Goal: Task Accomplishment & Management: Manage account settings

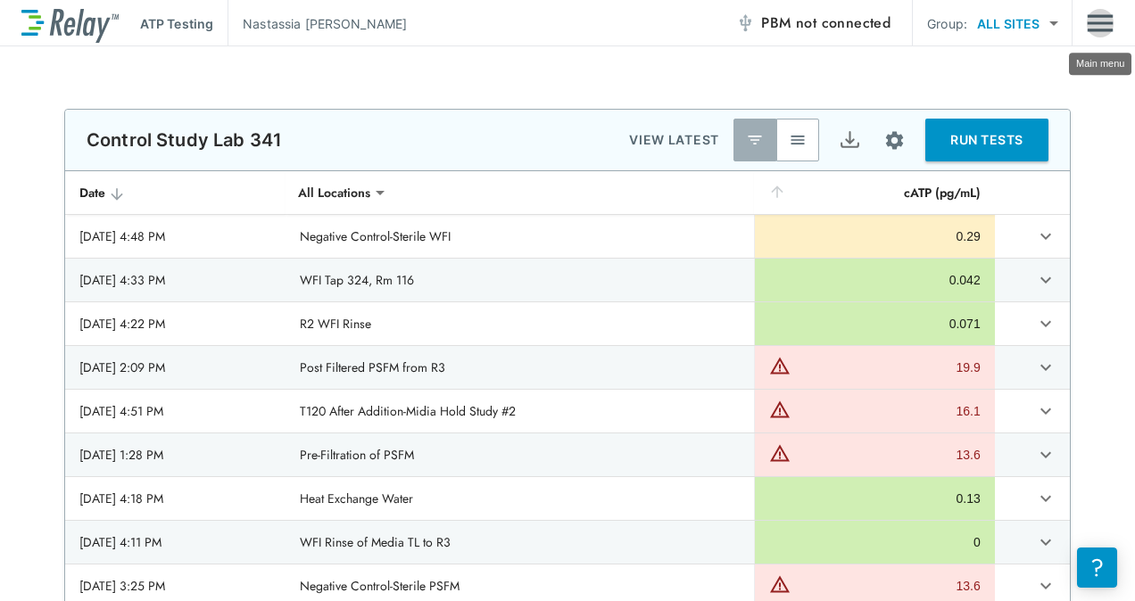
click at [1101, 26] on img "Main menu" at bounding box center [1100, 23] width 27 height 34
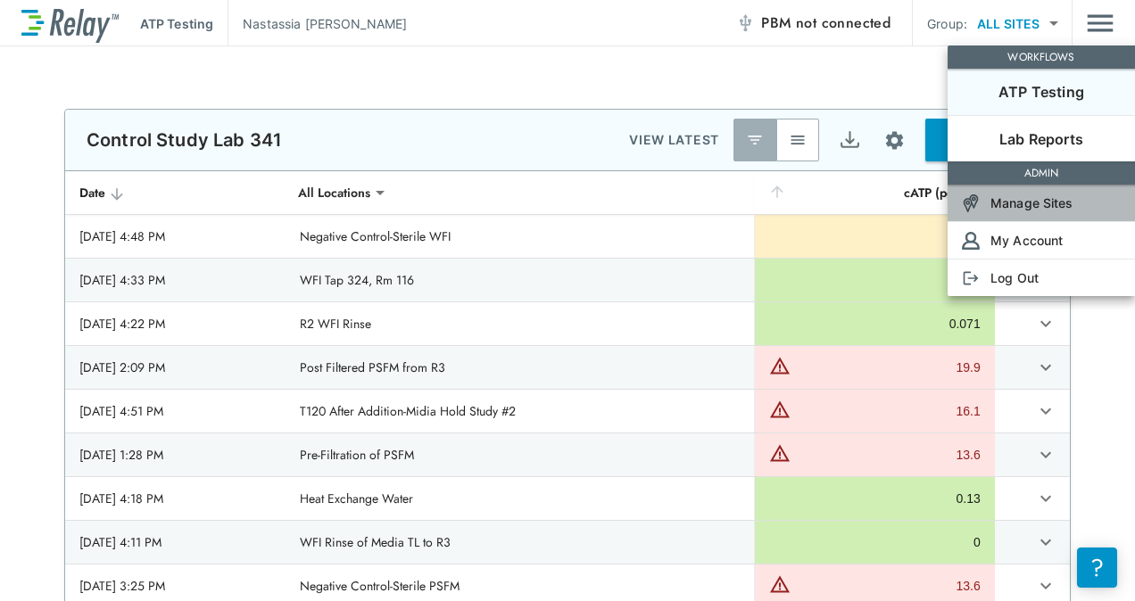
click at [1072, 208] on li "Manage Sites" at bounding box center [1040, 203] width 187 height 37
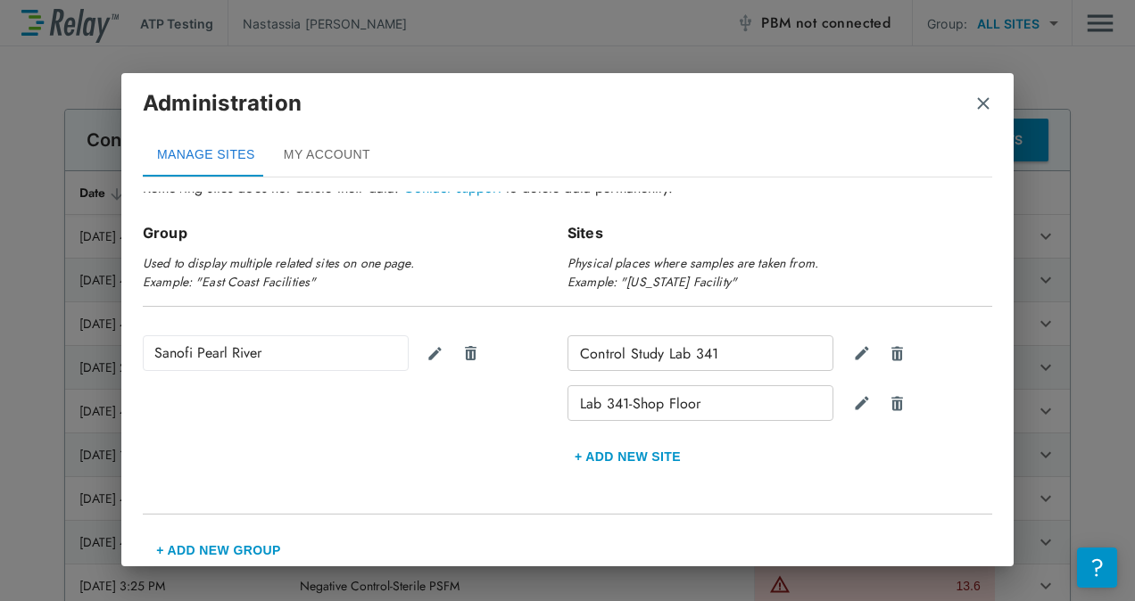
scroll to position [105, 0]
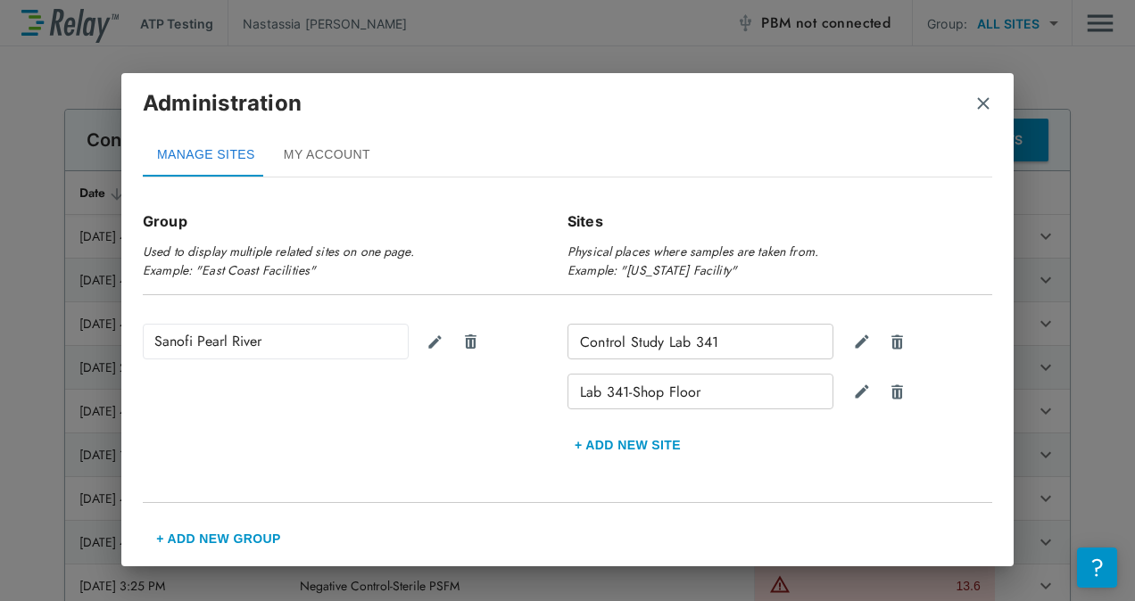
click at [310, 156] on button "MY ACCOUNT" at bounding box center [326, 155] width 115 height 43
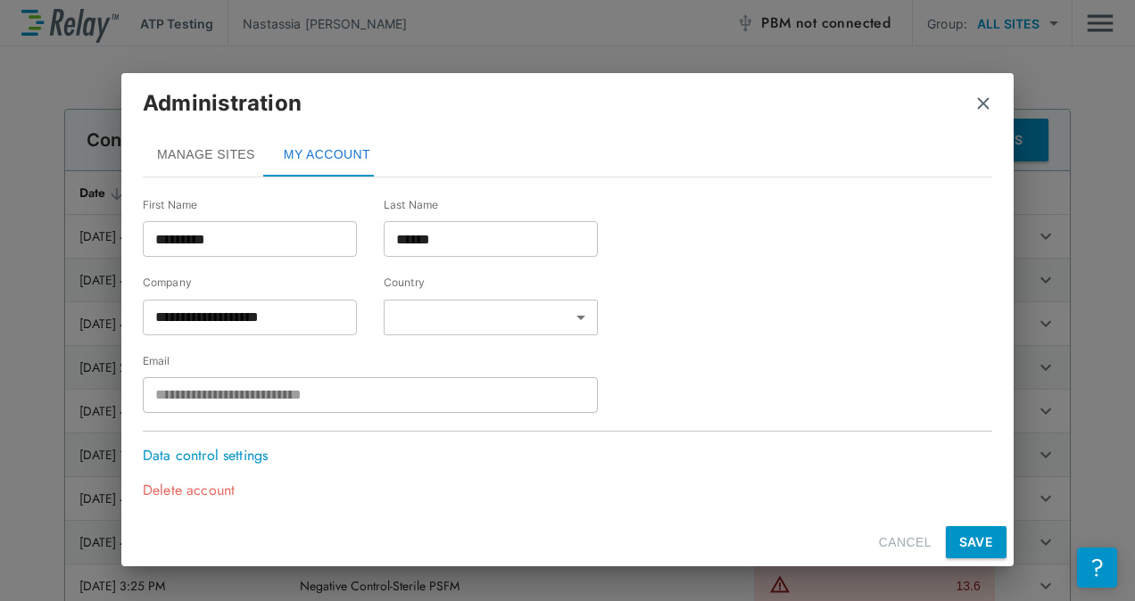
scroll to position [60, 0]
click at [985, 100] on img "close" at bounding box center [983, 104] width 18 height 18
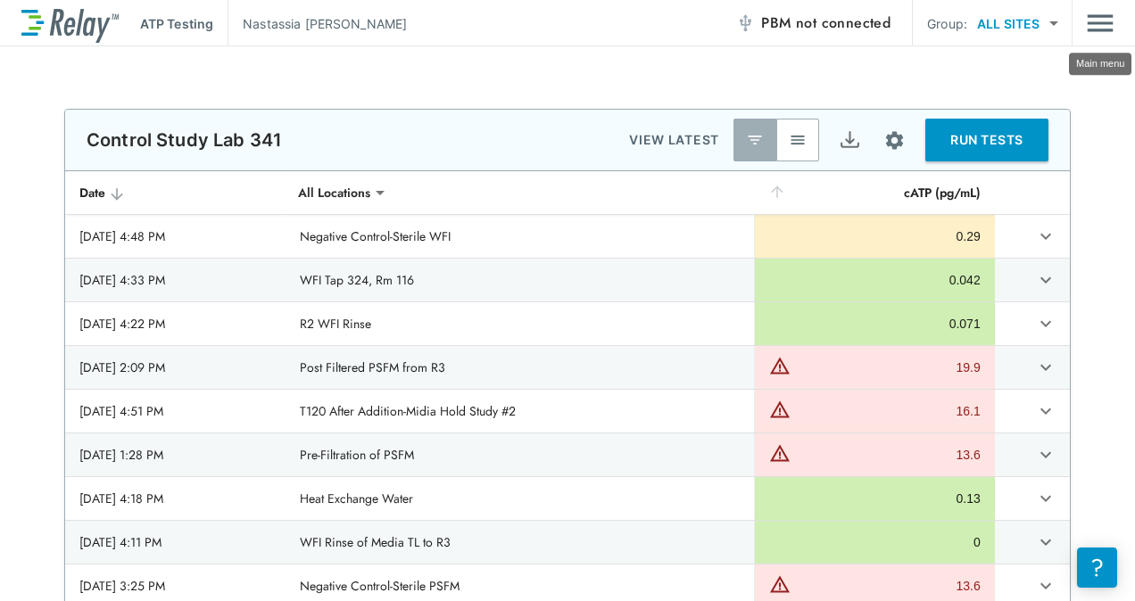
click at [1108, 19] on img "Main menu" at bounding box center [1100, 23] width 27 height 34
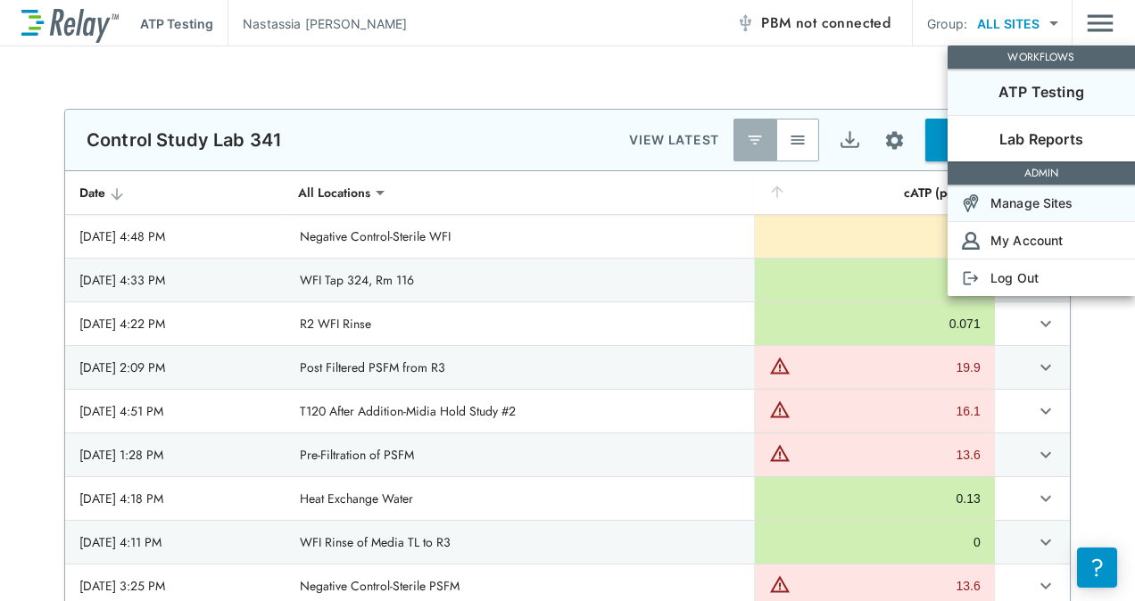
click at [1006, 195] on p "Manage Sites" at bounding box center [1031, 203] width 83 height 19
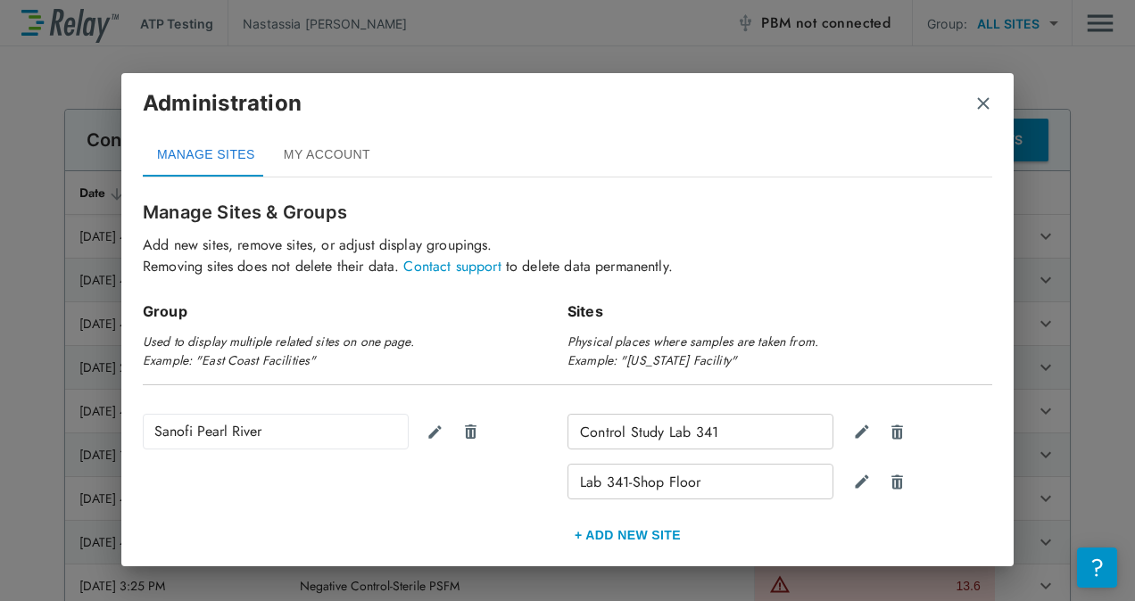
scroll to position [0, 0]
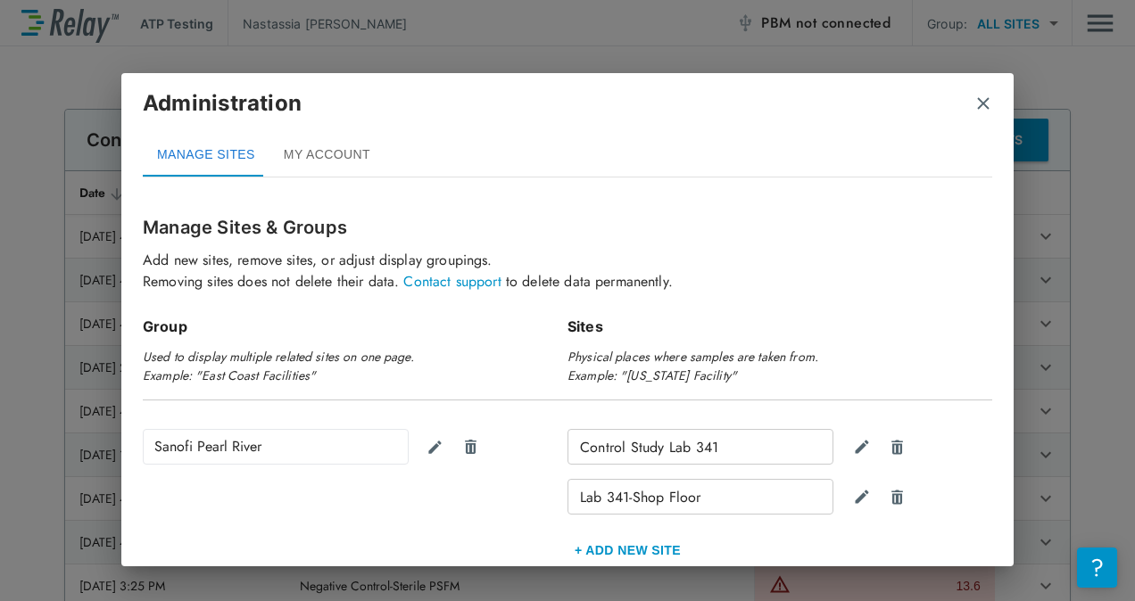
click at [344, 157] on button "MY ACCOUNT" at bounding box center [326, 155] width 115 height 43
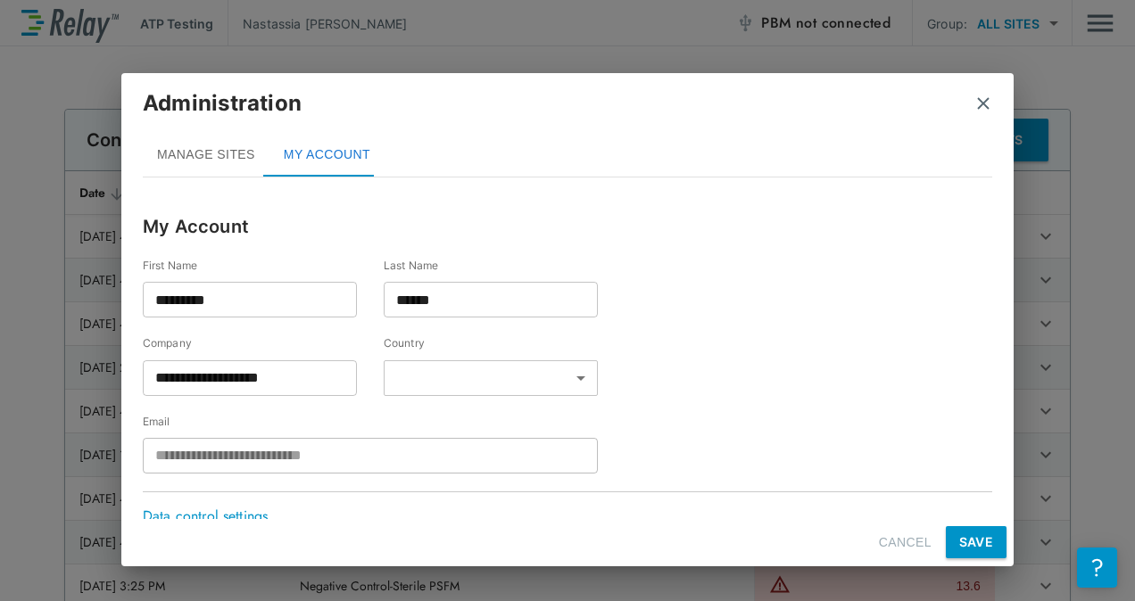
click at [979, 103] on img "close" at bounding box center [983, 104] width 18 height 18
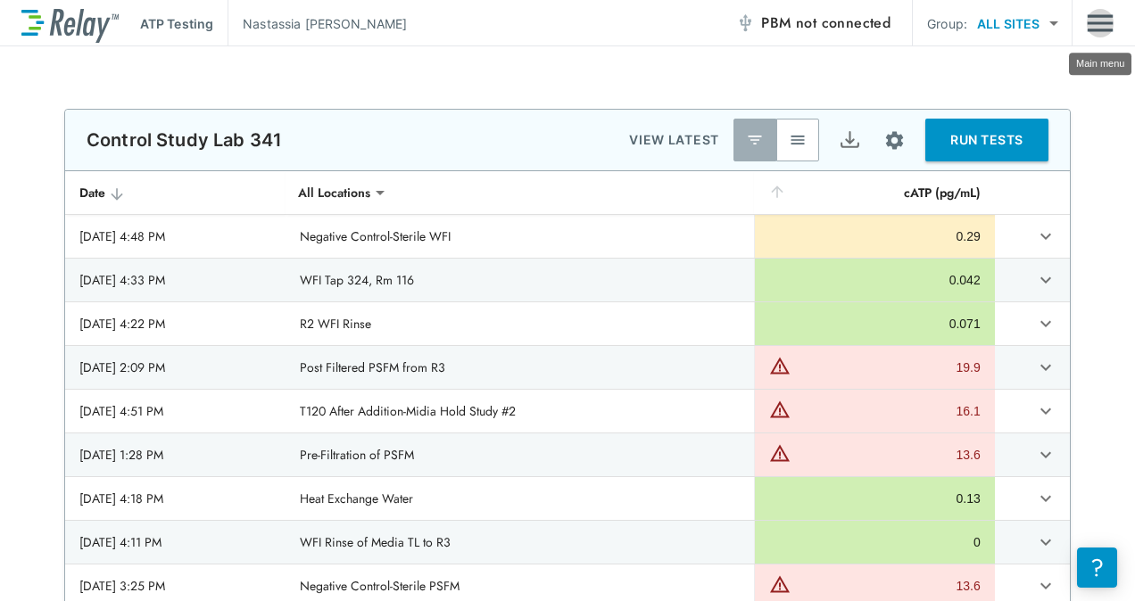
click at [1098, 12] on img "Main menu" at bounding box center [1100, 23] width 27 height 34
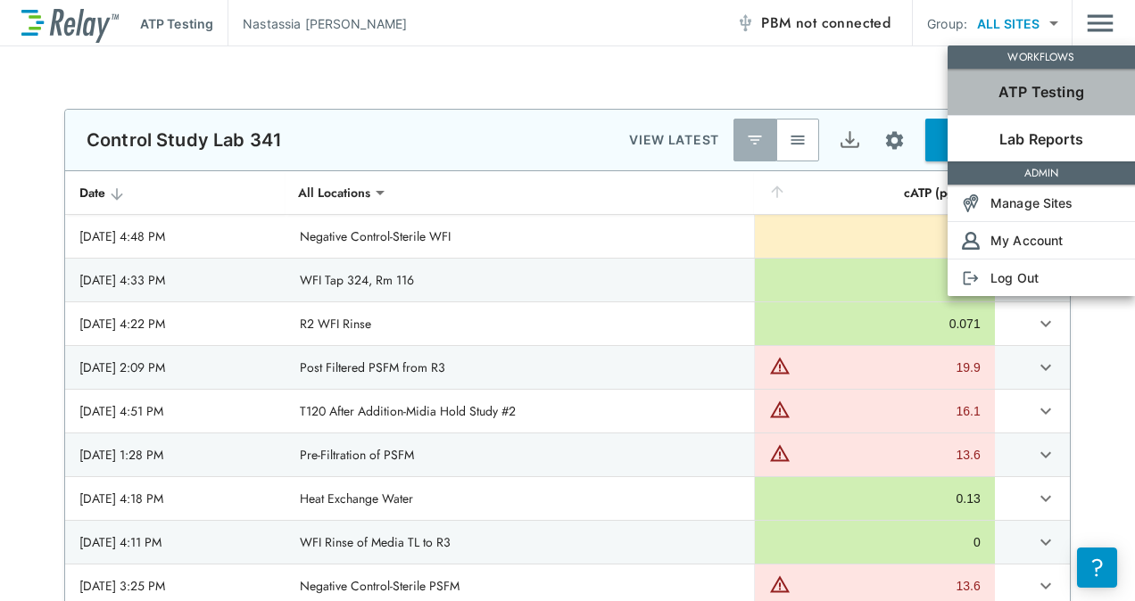
click at [1095, 96] on div "ATP Testing" at bounding box center [1040, 91] width 187 height 21
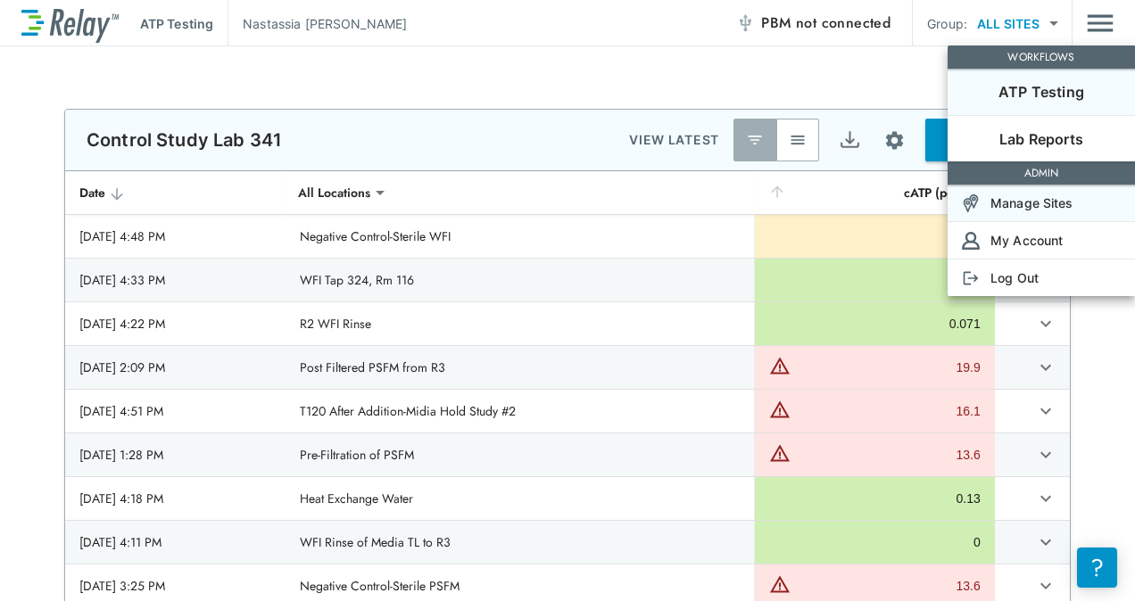
click at [1010, 196] on p "Manage Sites" at bounding box center [1031, 203] width 83 height 19
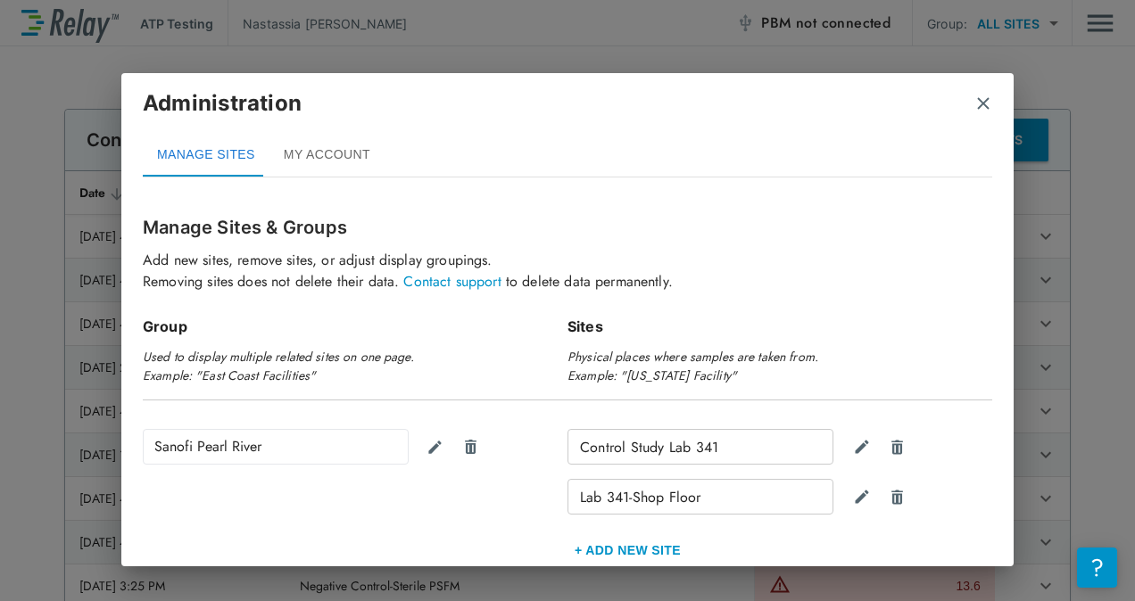
scroll to position [105, 0]
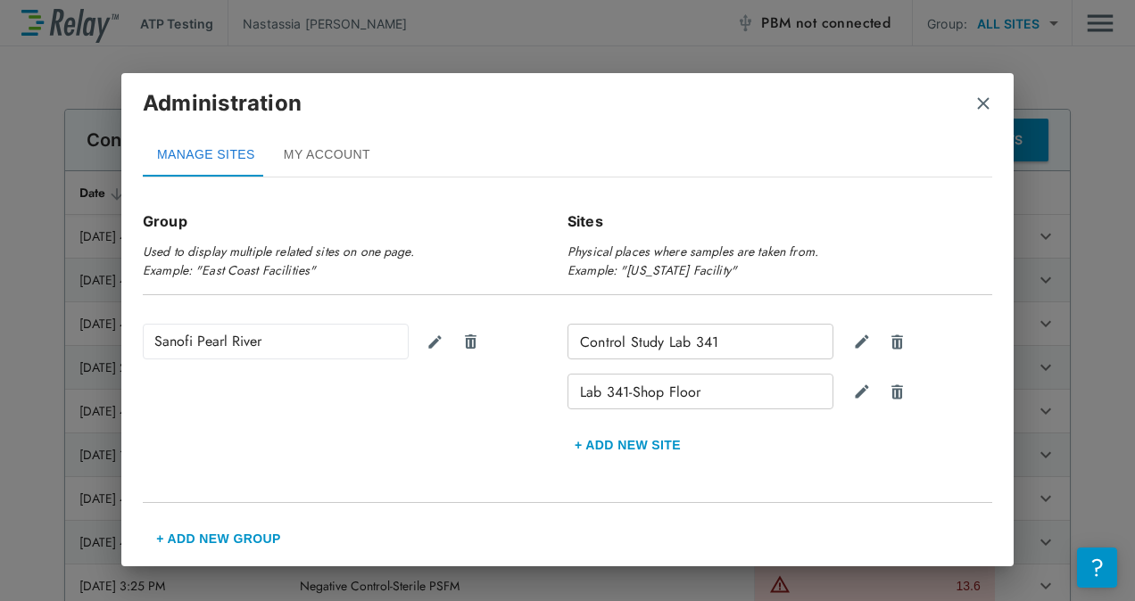
click at [330, 157] on button "MY ACCOUNT" at bounding box center [326, 155] width 115 height 43
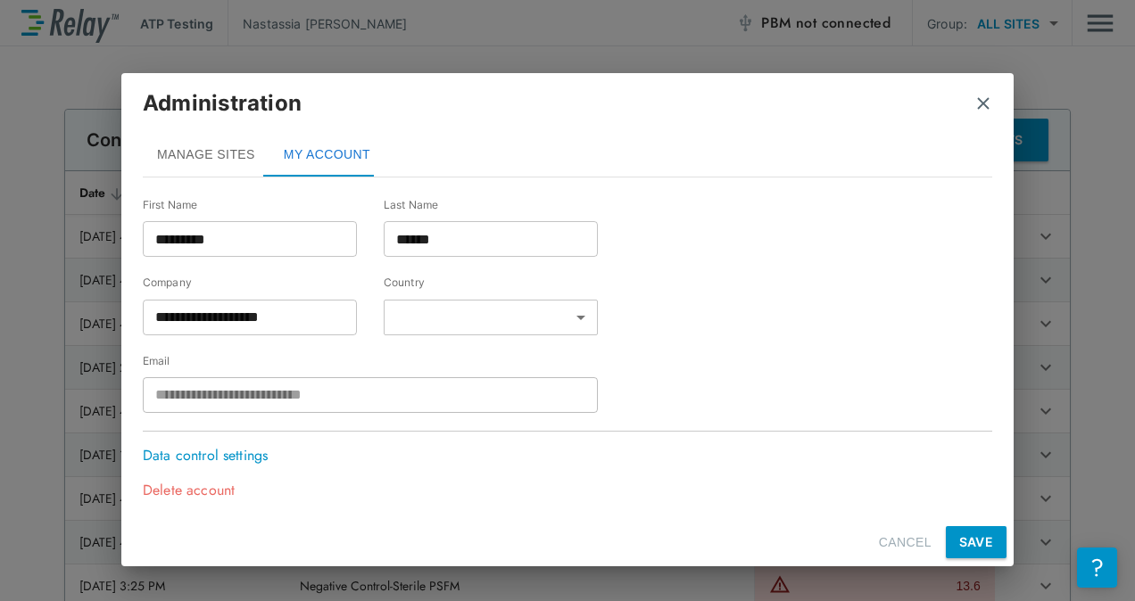
scroll to position [60, 0]
click at [231, 450] on p "Data control settings" at bounding box center [210, 456] width 134 height 21
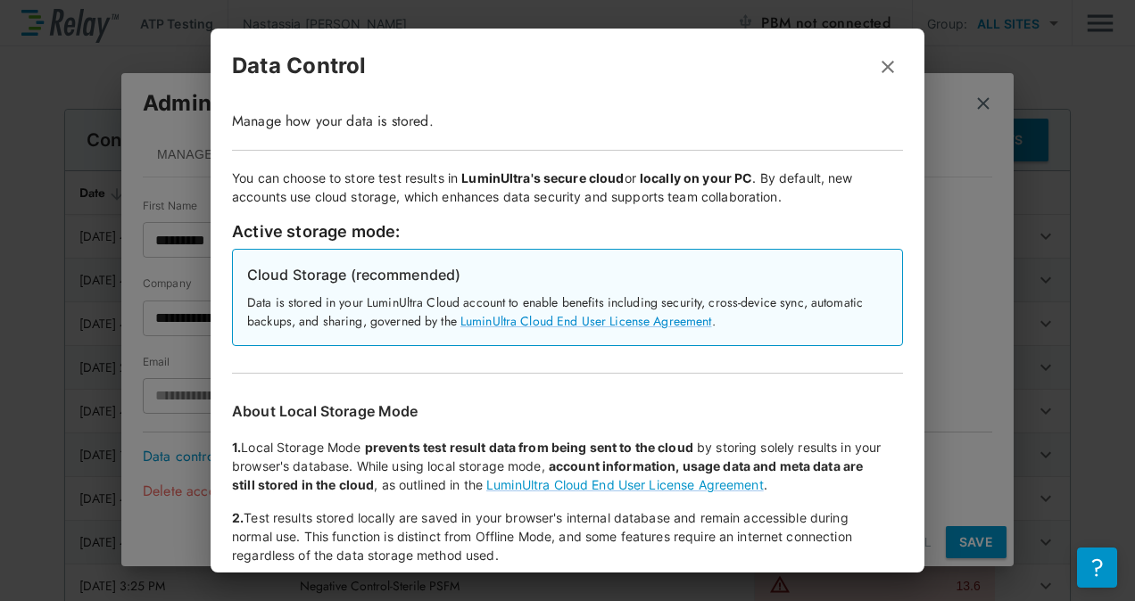
scroll to position [89, 0]
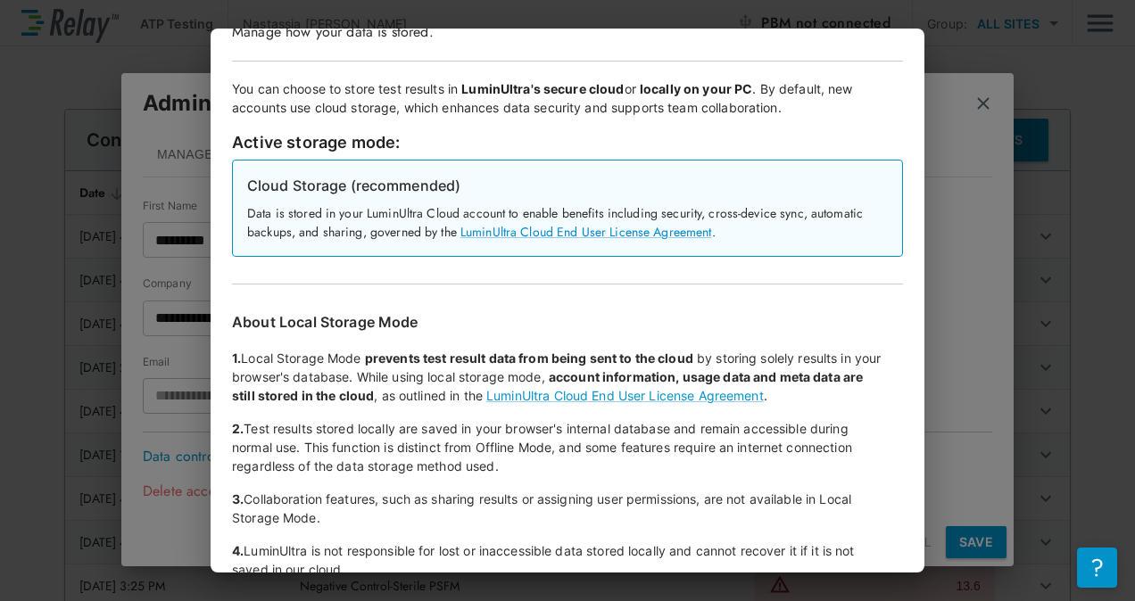
click at [1011, 94] on div "Data Control Manage how your data is stored. You can choose to store test resul…" at bounding box center [567, 300] width 1135 height 601
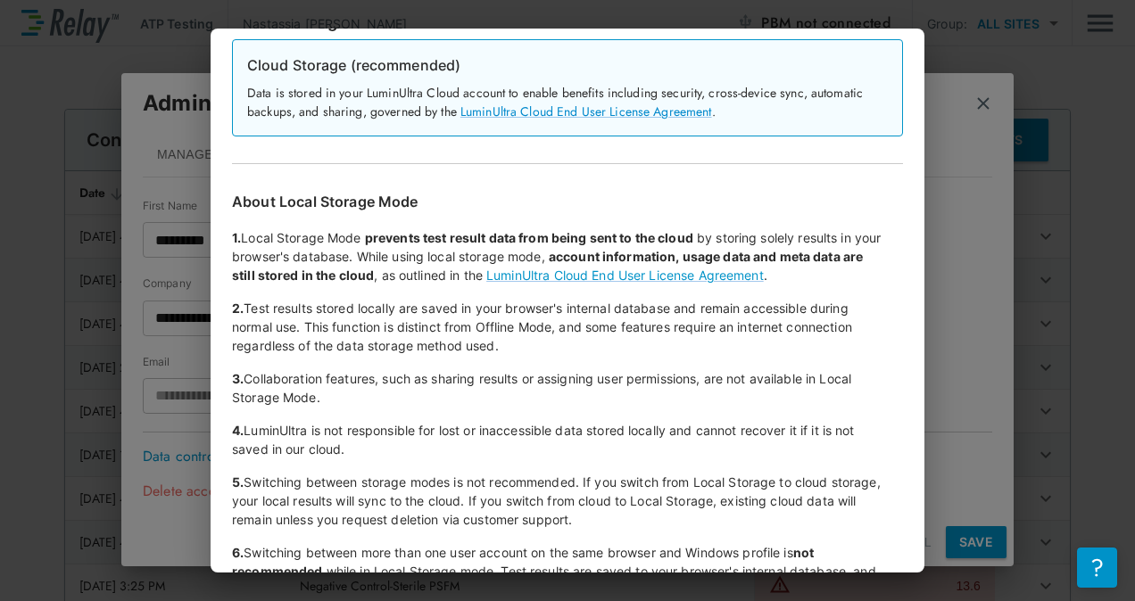
scroll to position [294, 0]
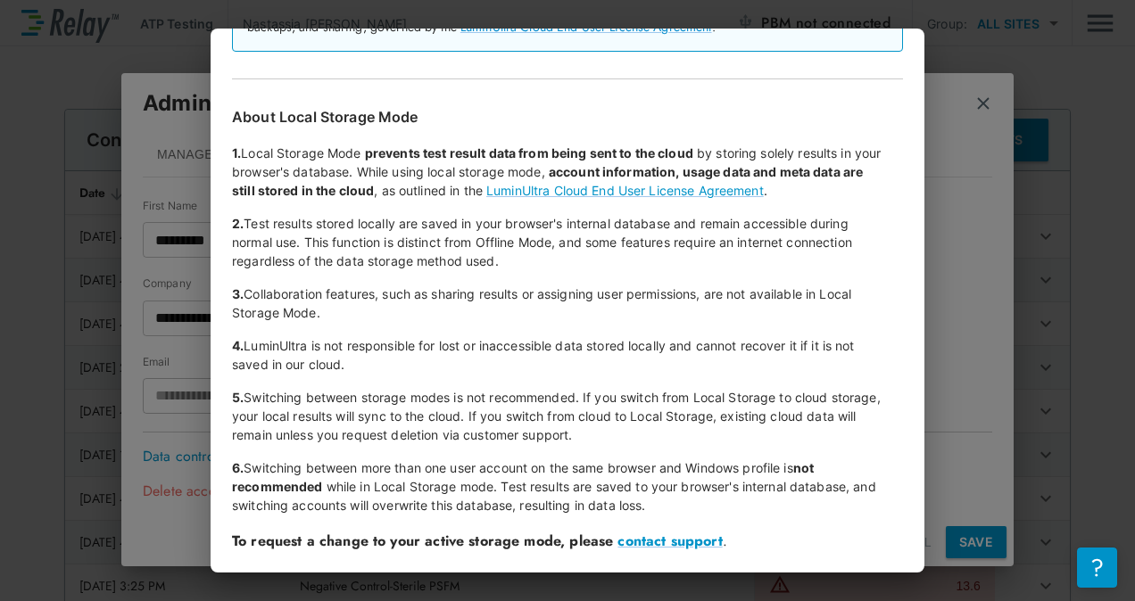
click at [1087, 334] on div "Data Control Manage how your data is stored. You can choose to store test resul…" at bounding box center [567, 300] width 1135 height 601
click at [938, 78] on div "Data Control Manage how your data is stored. You can choose to store test resul…" at bounding box center [567, 300] width 1135 height 601
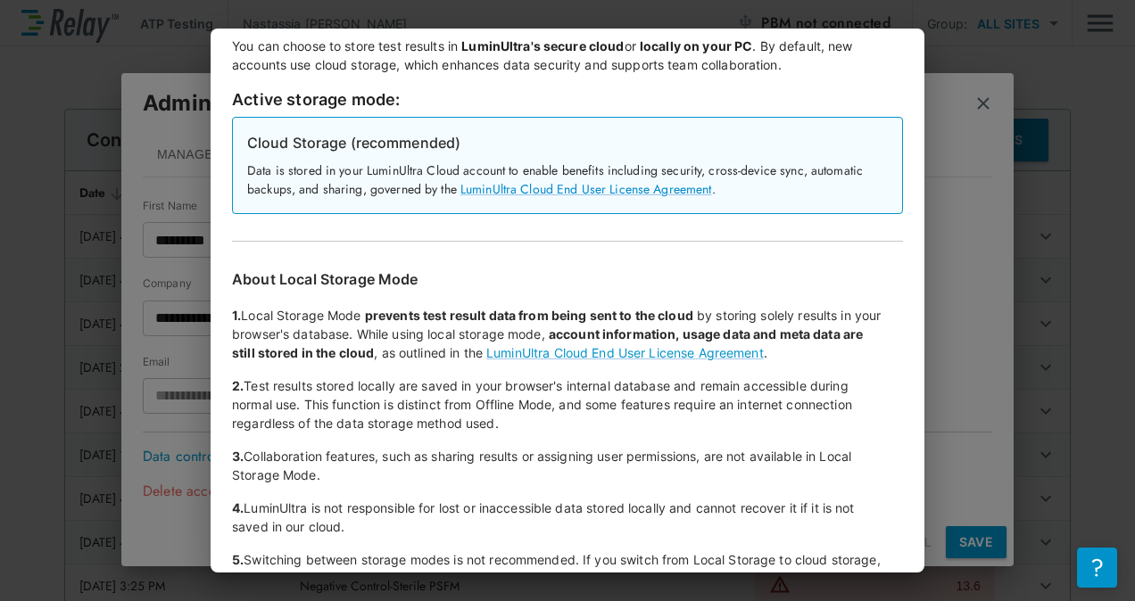
scroll to position [0, 0]
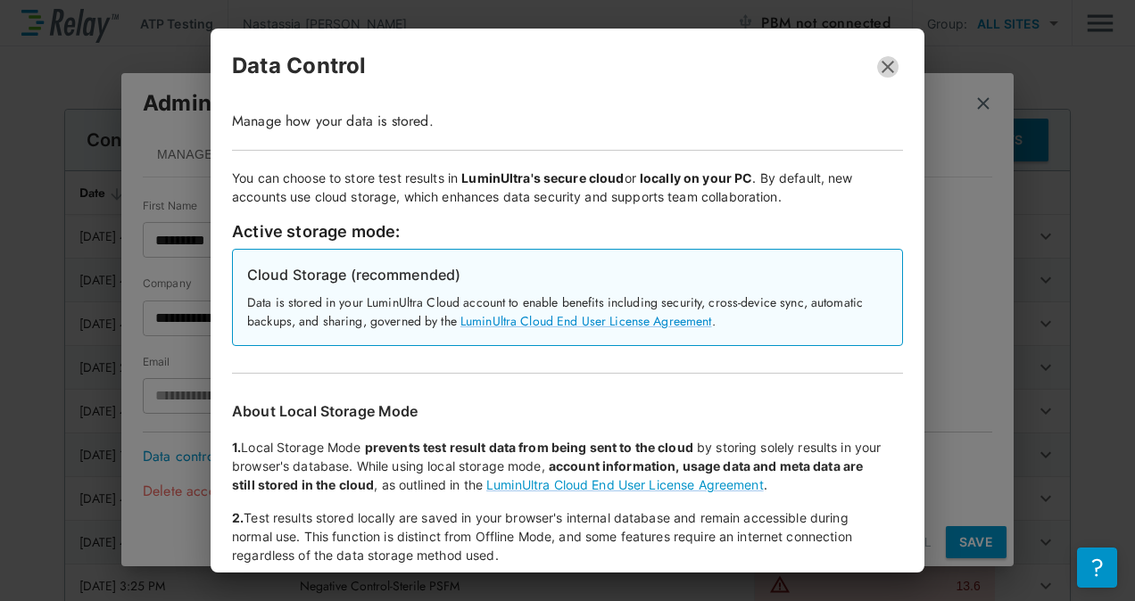
click at [881, 64] on icon "button" at bounding box center [887, 67] width 12 height 12
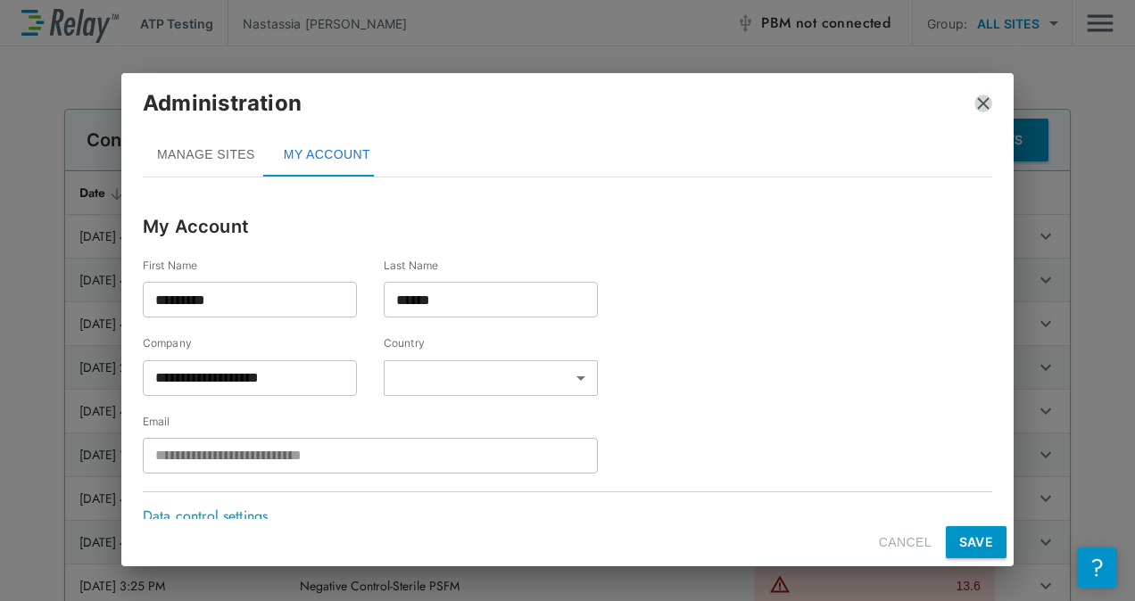
click at [980, 95] on img "close" at bounding box center [983, 104] width 18 height 18
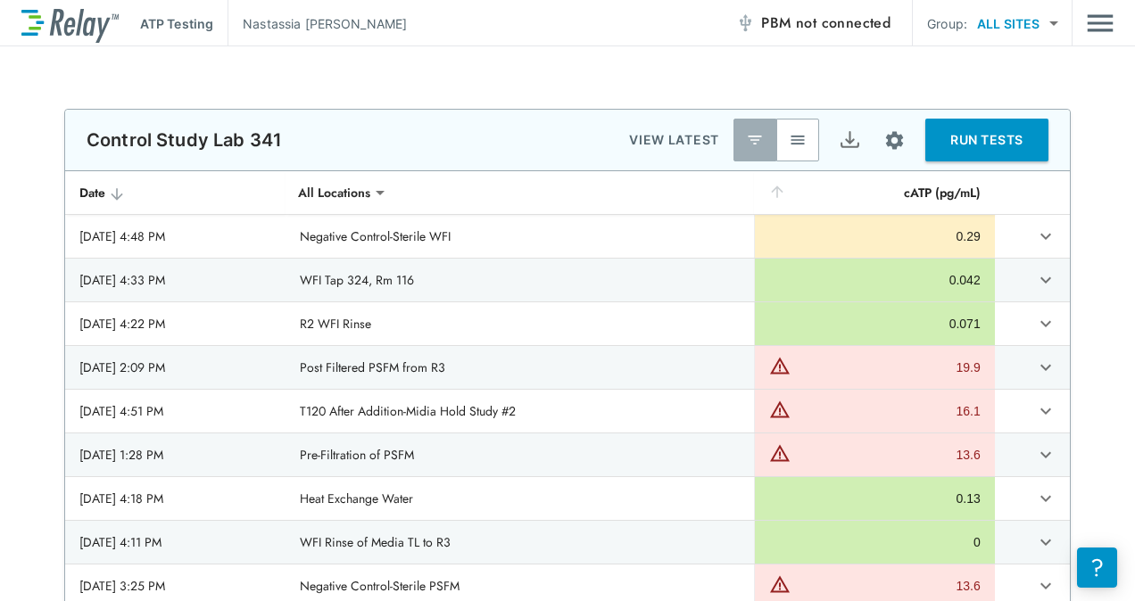
click at [1095, 29] on img "Main menu" at bounding box center [1100, 23] width 27 height 34
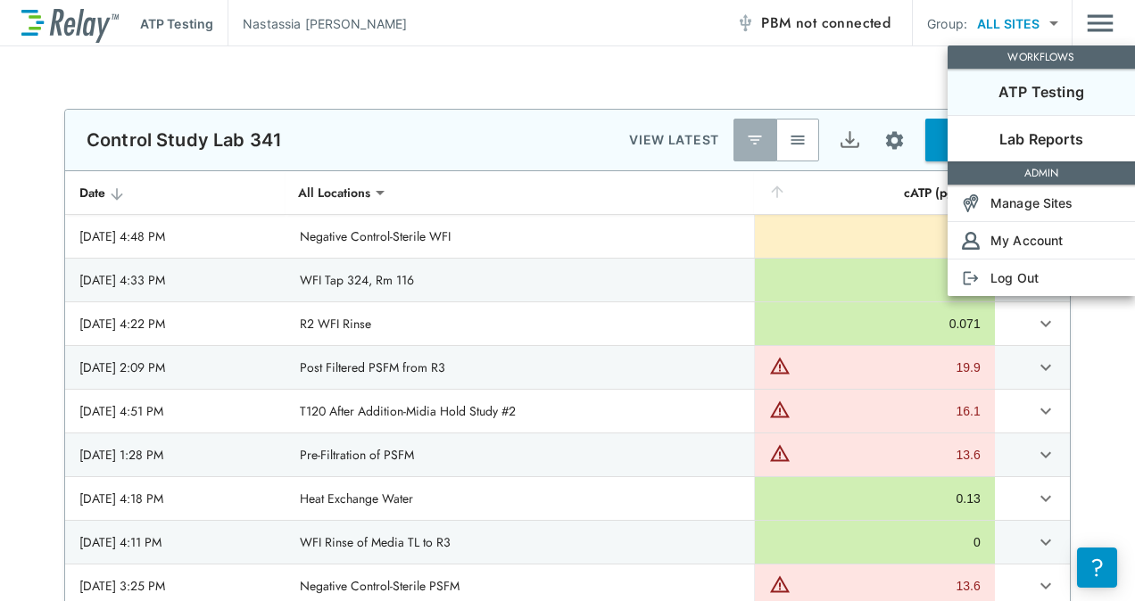
click at [538, 66] on div at bounding box center [567, 300] width 1135 height 601
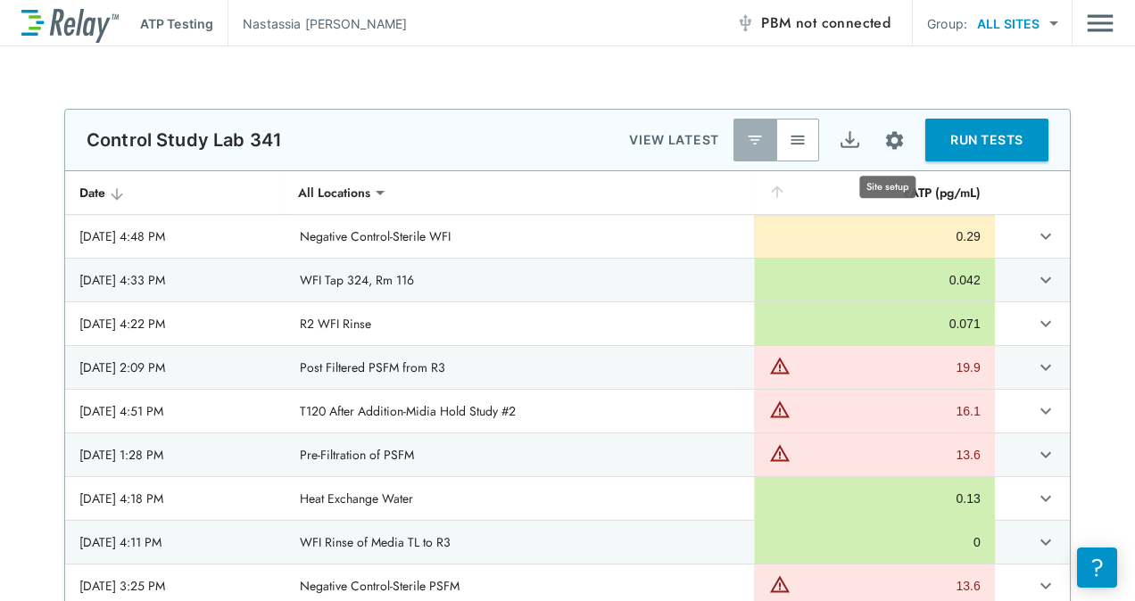
click at [902, 145] on button "Site setup" at bounding box center [894, 140] width 47 height 47
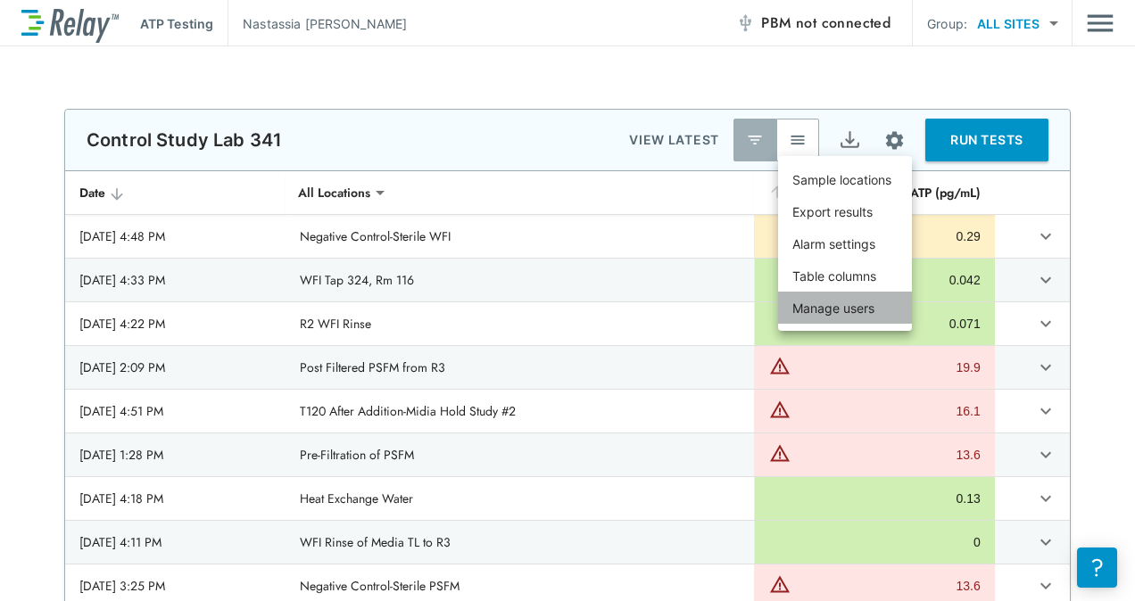
click at [855, 310] on p "Manage users" at bounding box center [833, 308] width 82 height 19
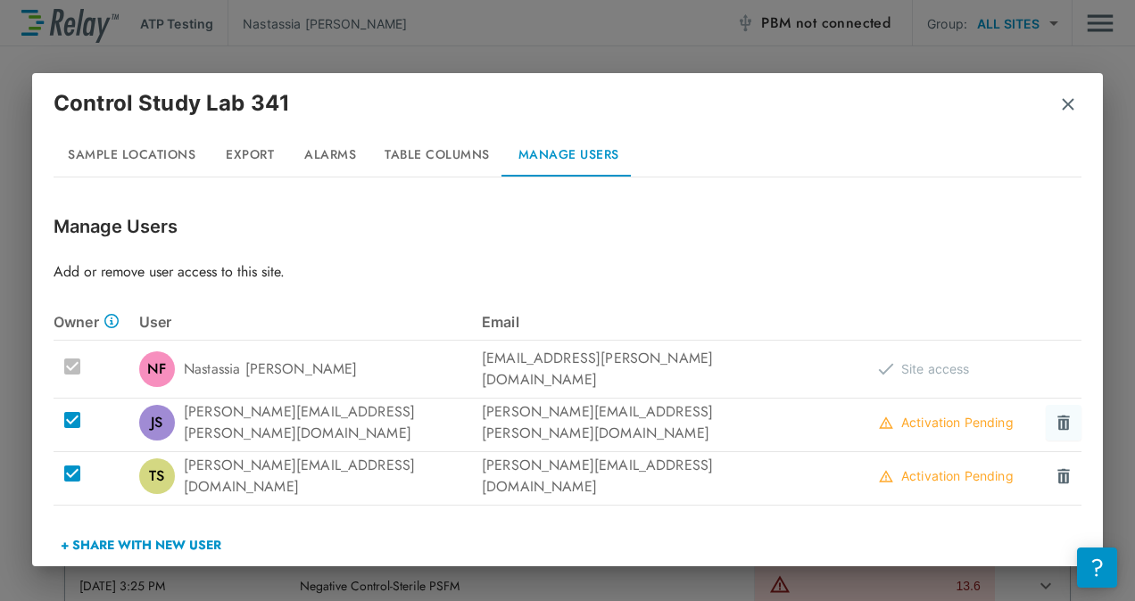
click at [1054, 414] on img at bounding box center [1063, 423] width 18 height 18
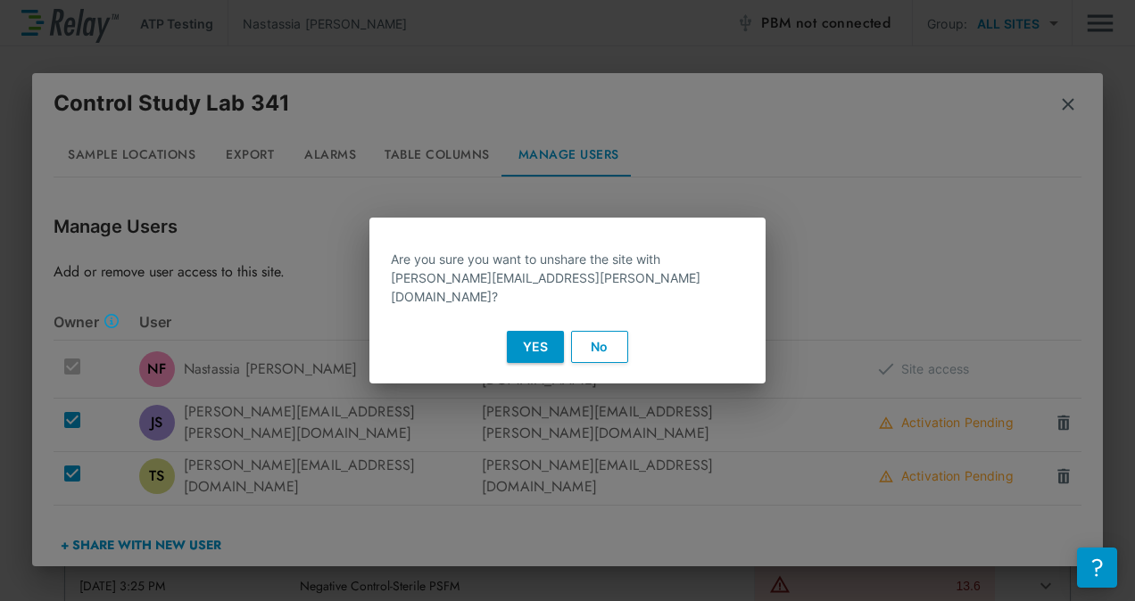
click at [543, 334] on button "Yes" at bounding box center [535, 347] width 57 height 32
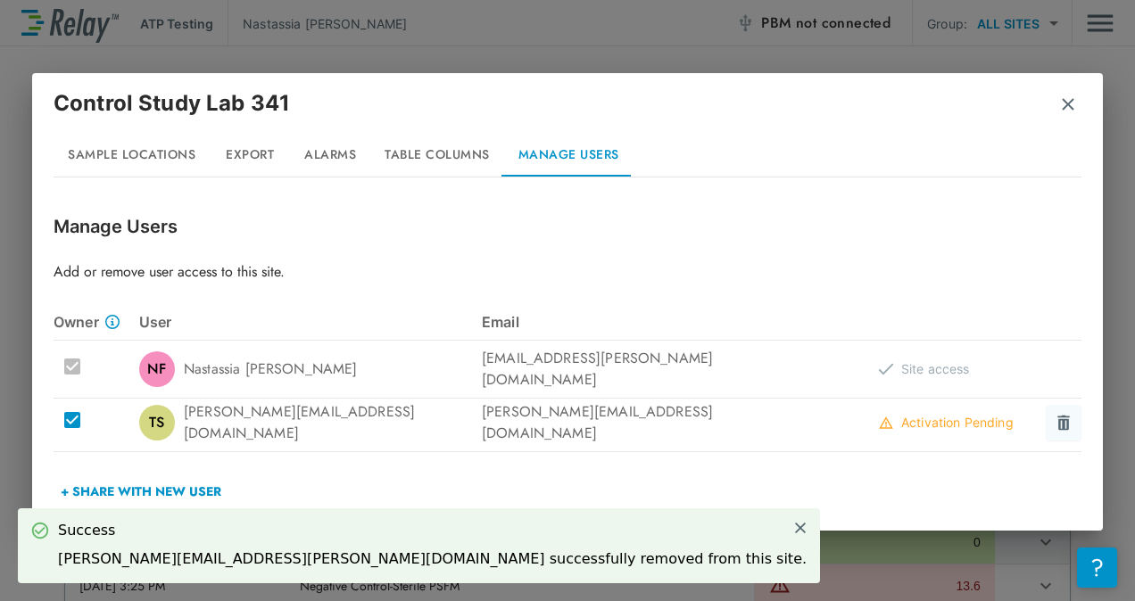
click at [1065, 414] on img at bounding box center [1063, 423] width 18 height 18
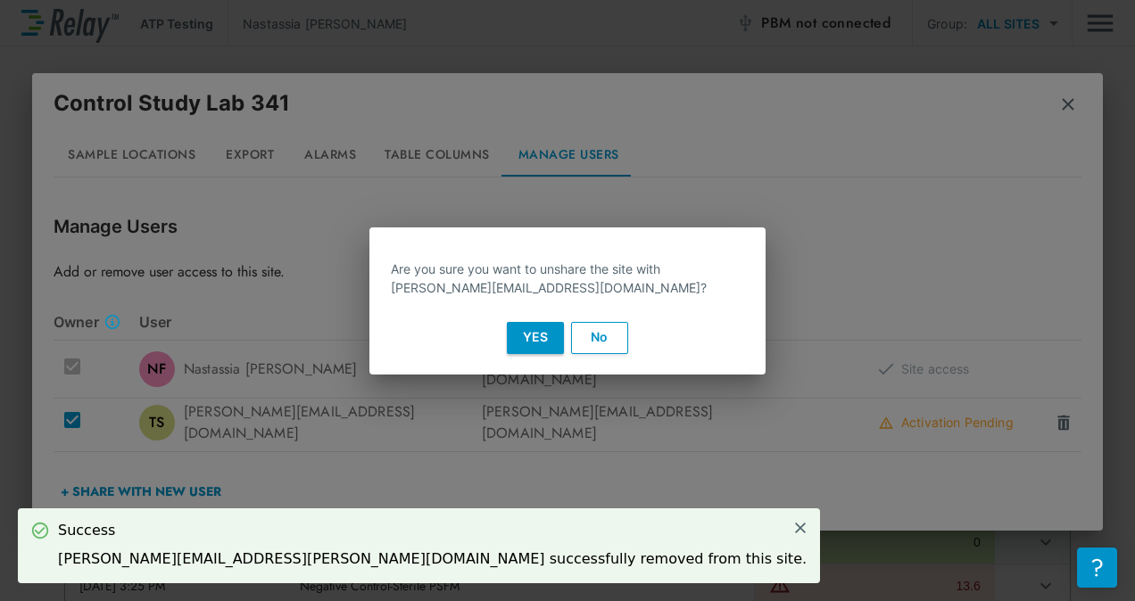
click at [549, 341] on button "Yes" at bounding box center [535, 338] width 57 height 32
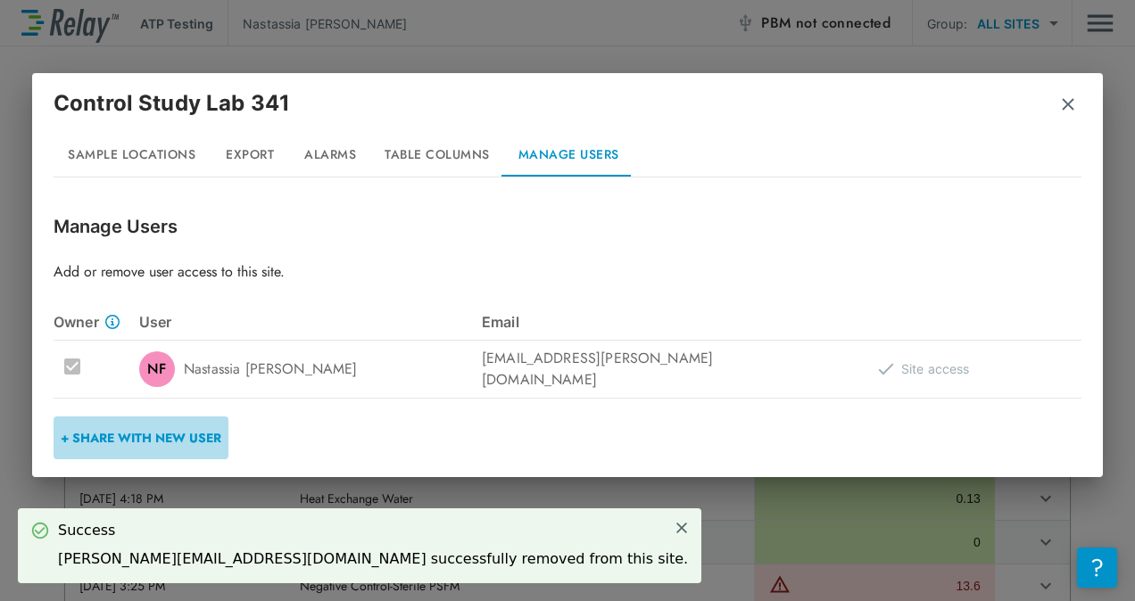
click at [196, 435] on button "+ Share with New User" at bounding box center [141, 438] width 175 height 43
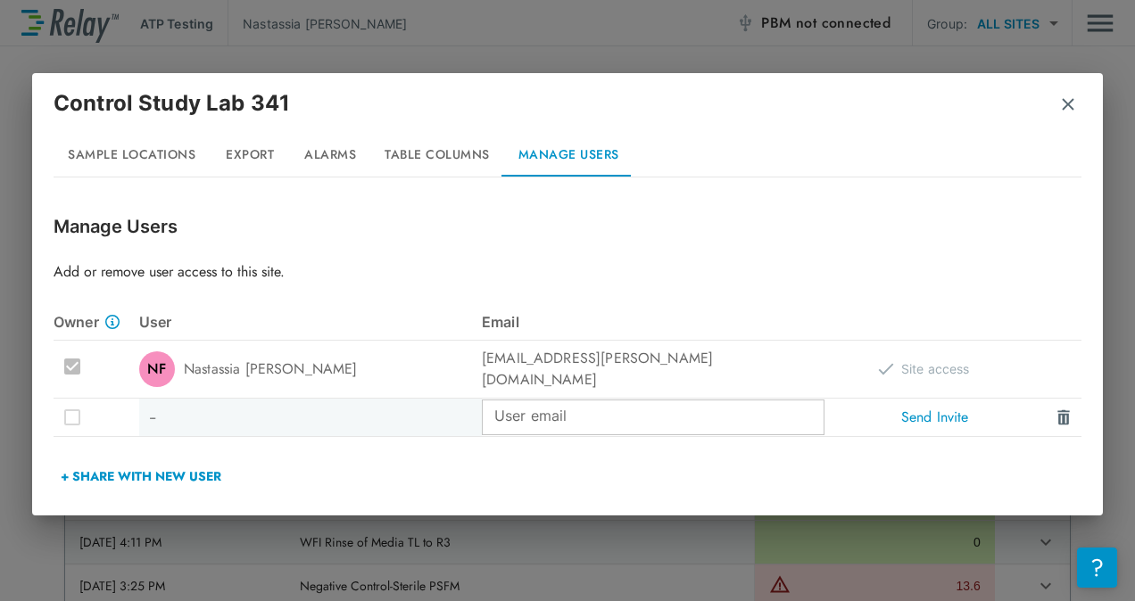
click at [619, 410] on input "User email" at bounding box center [653, 418] width 343 height 36
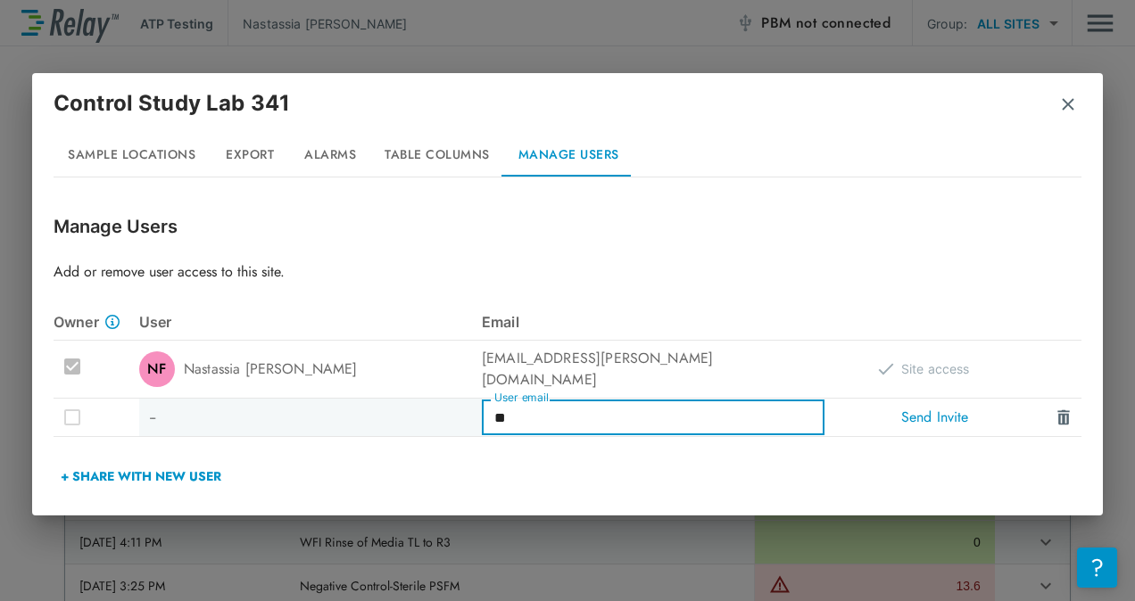
type input "**********"
click at [931, 417] on button "Send Invite" at bounding box center [935, 418] width 86 height 36
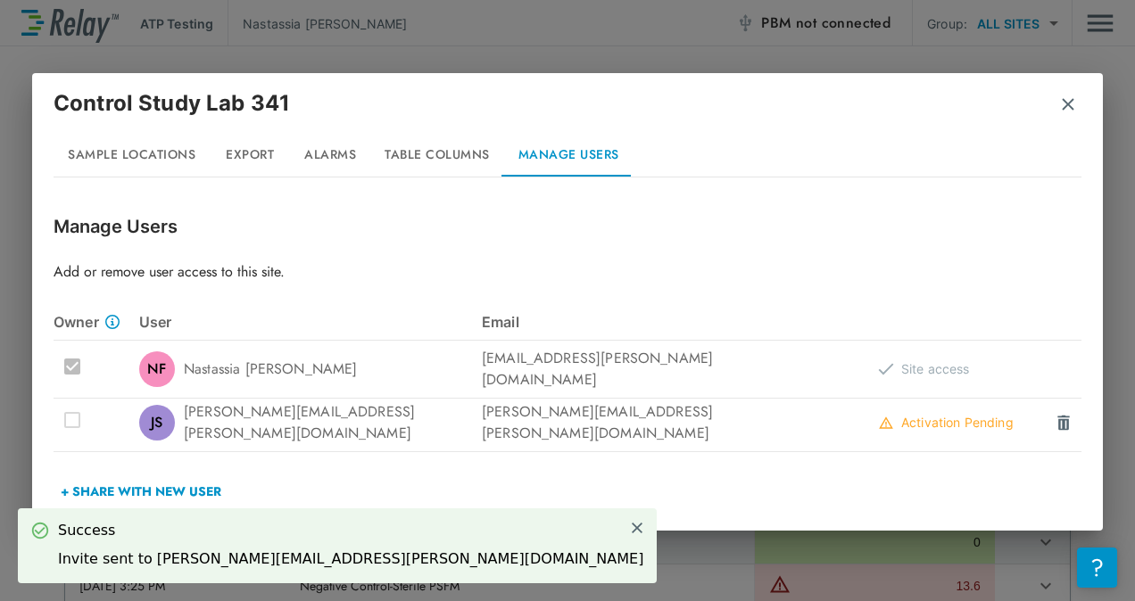
click at [103, 476] on button "+ Share with New User" at bounding box center [141, 491] width 175 height 43
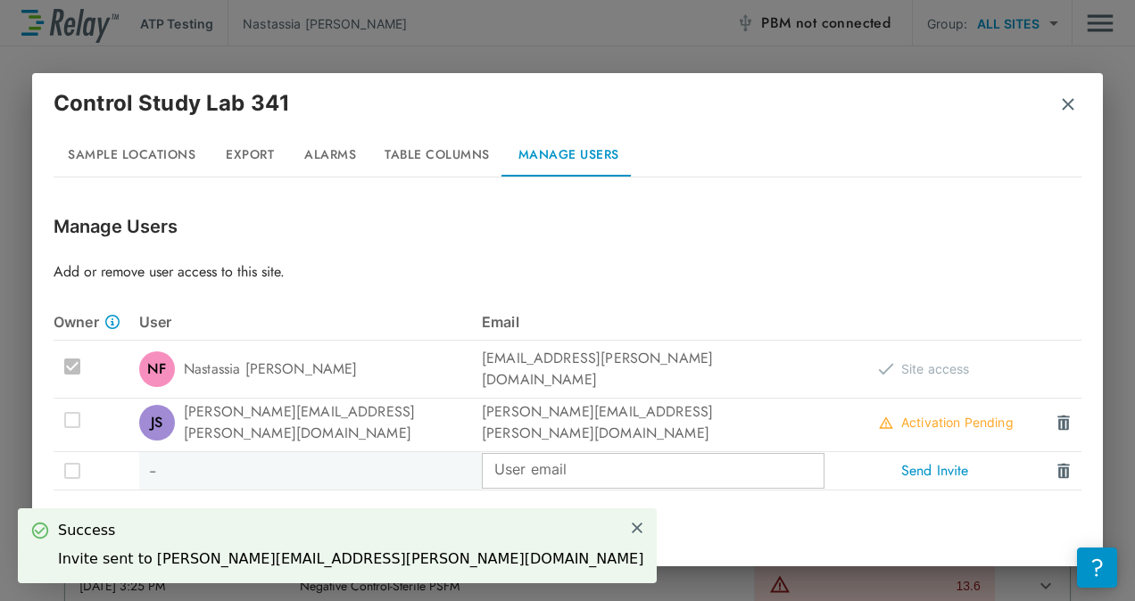
click at [516, 460] on input "User email" at bounding box center [653, 471] width 343 height 36
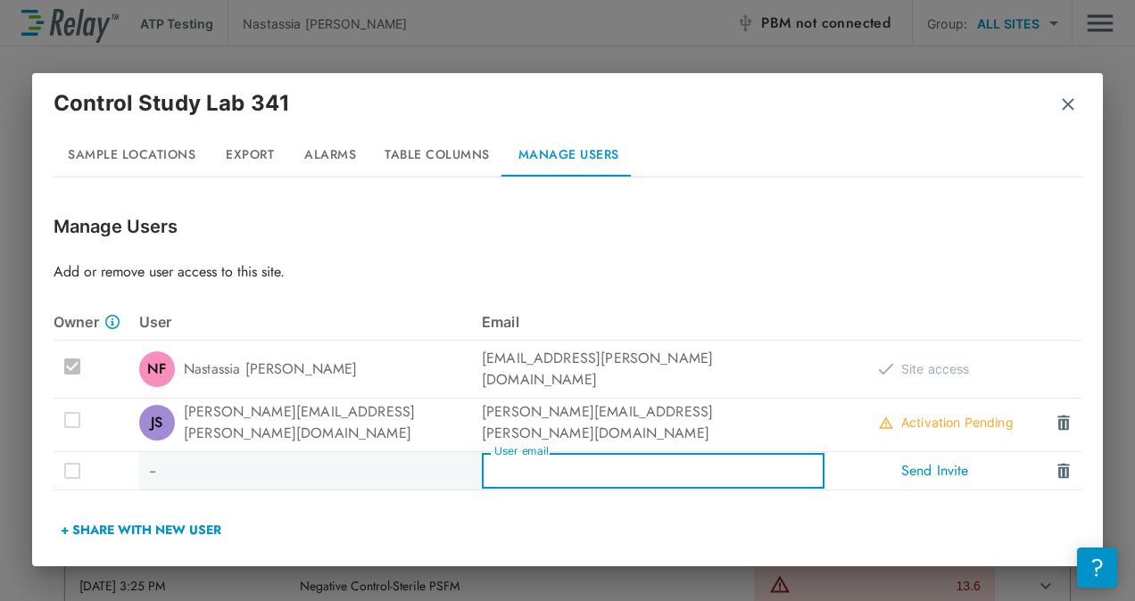
type input "**********"
click at [913, 467] on button "Send Invite" at bounding box center [935, 471] width 86 height 36
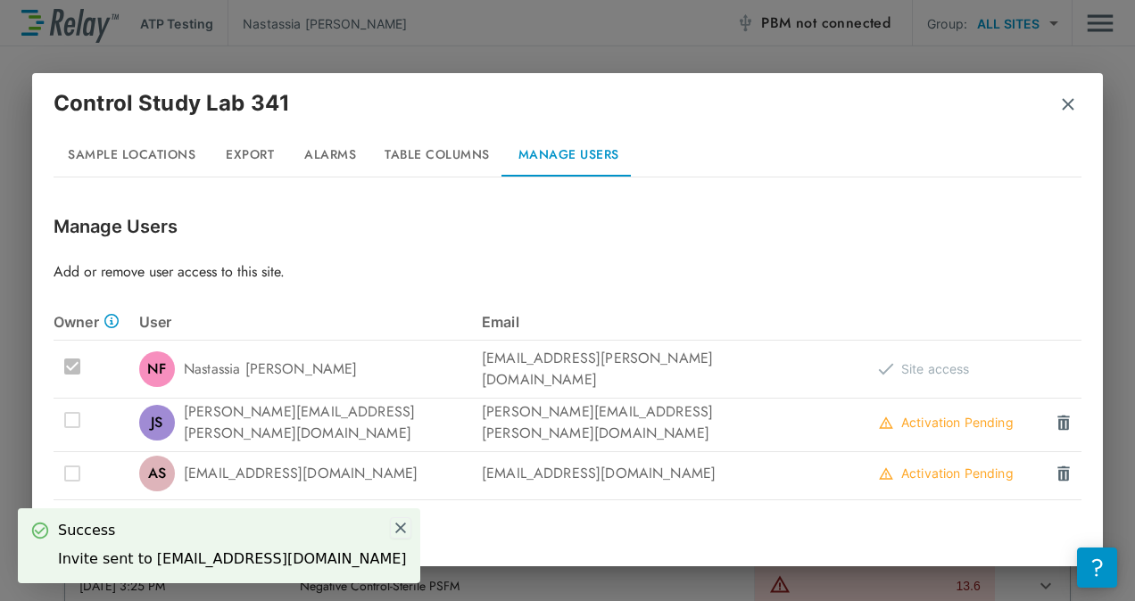
drag, startPoint x: 379, startPoint y: 526, endPoint x: 206, endPoint y: 527, distance: 173.1
click at [393, 526] on img at bounding box center [401, 528] width 16 height 16
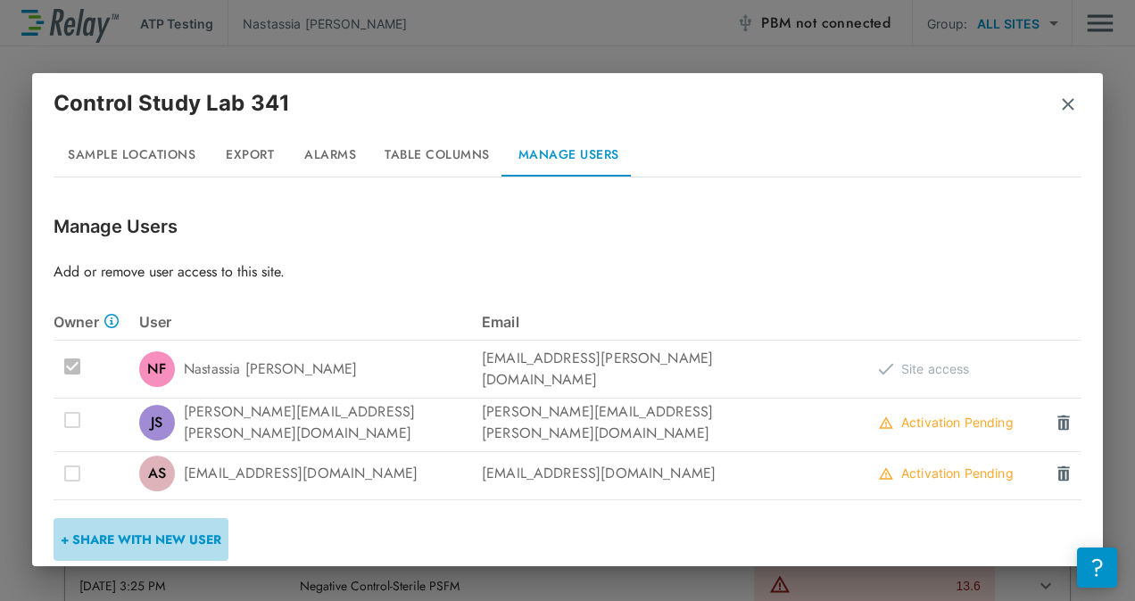
click at [132, 526] on button "+ Share with New User" at bounding box center [141, 539] width 175 height 43
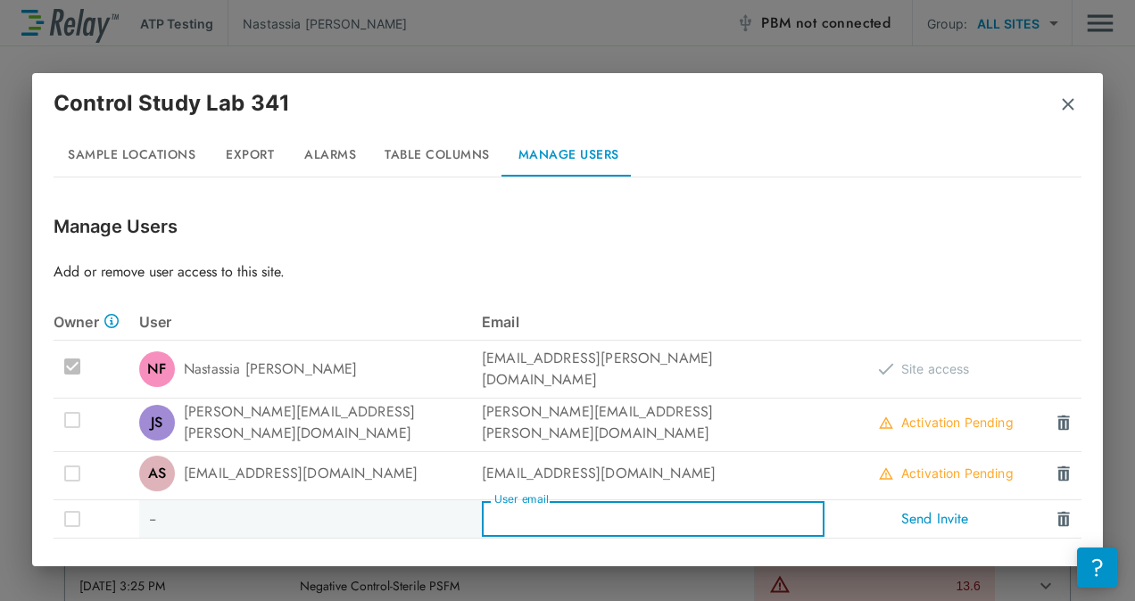
click at [521, 503] on input "User email" at bounding box center [653, 519] width 343 height 36
type input "**********"
click at [912, 501] on button "Send Invite" at bounding box center [935, 519] width 86 height 36
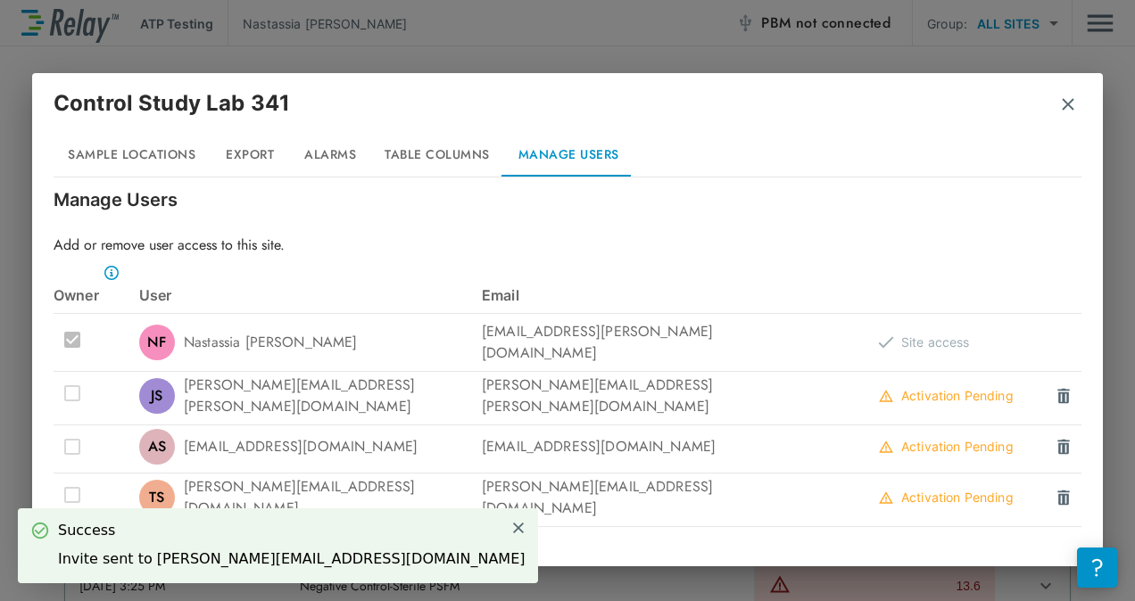
scroll to position [48, 0]
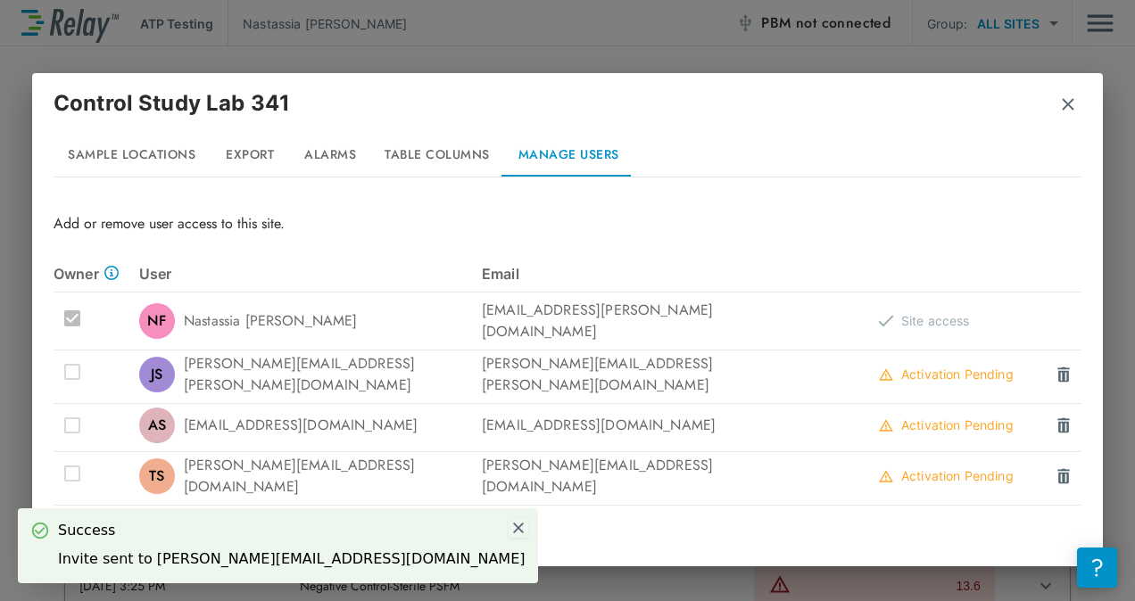
click at [510, 526] on img at bounding box center [518, 528] width 16 height 16
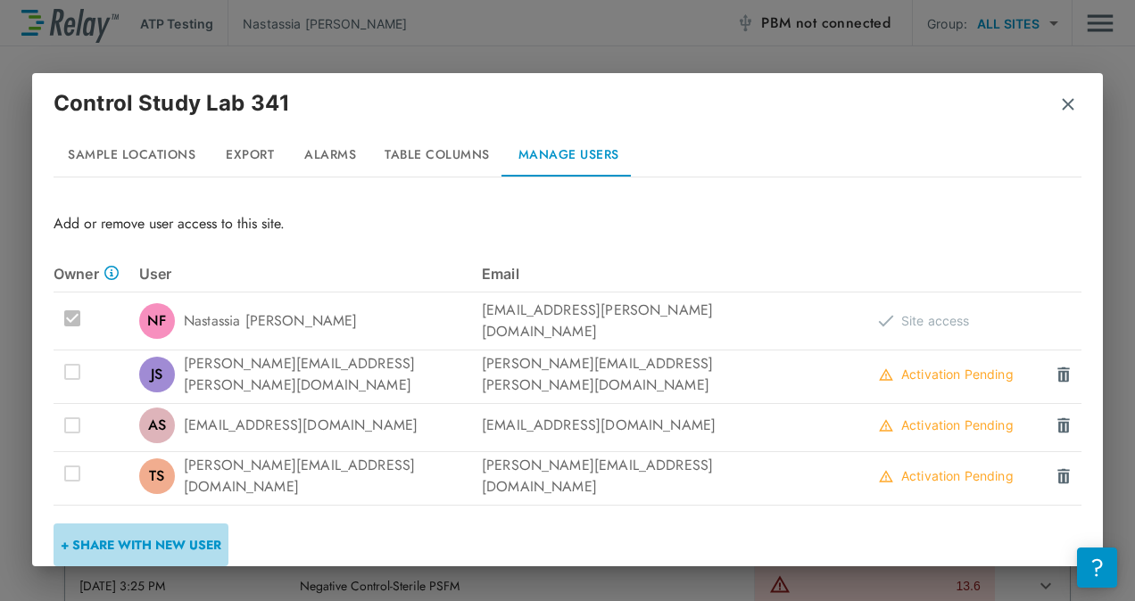
click at [189, 533] on button "+ Share with New User" at bounding box center [141, 545] width 175 height 43
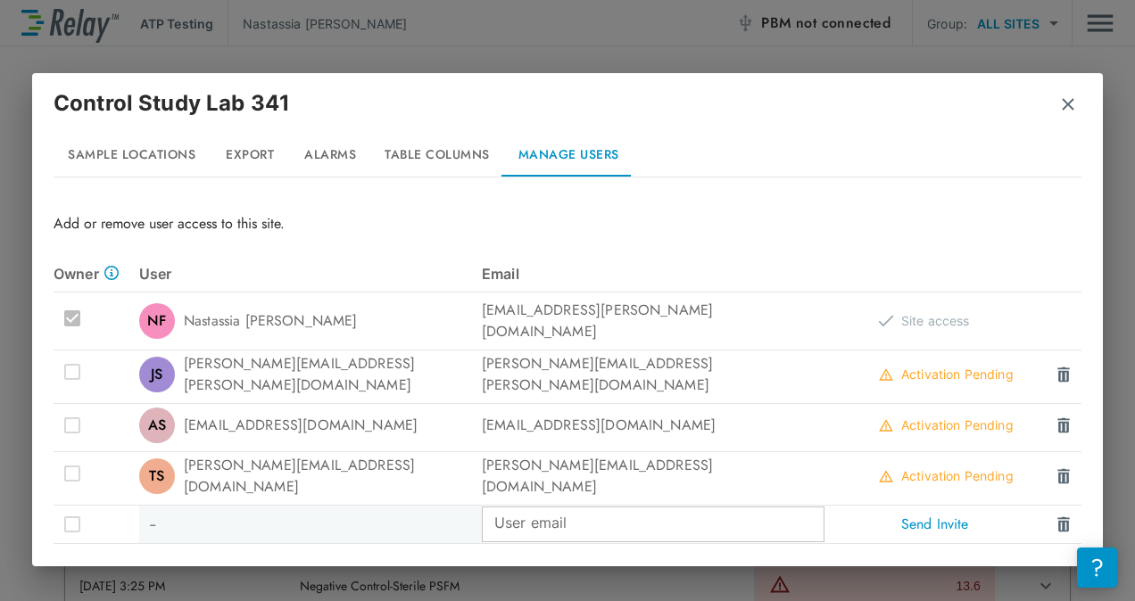
click at [496, 513] on input "User email" at bounding box center [653, 525] width 343 height 36
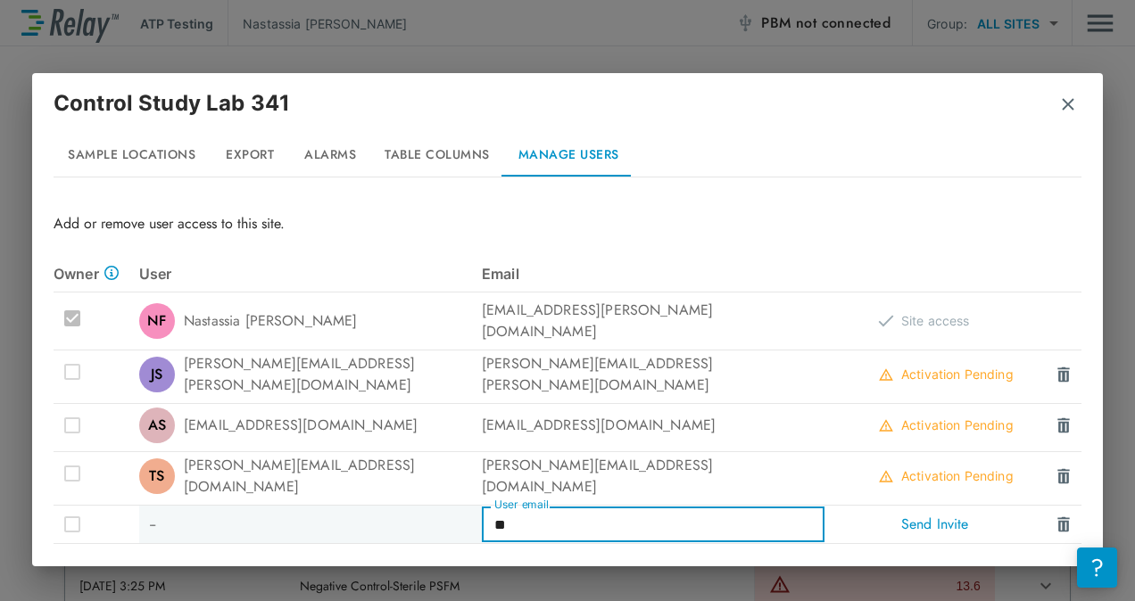
type input "*"
type input "**********"
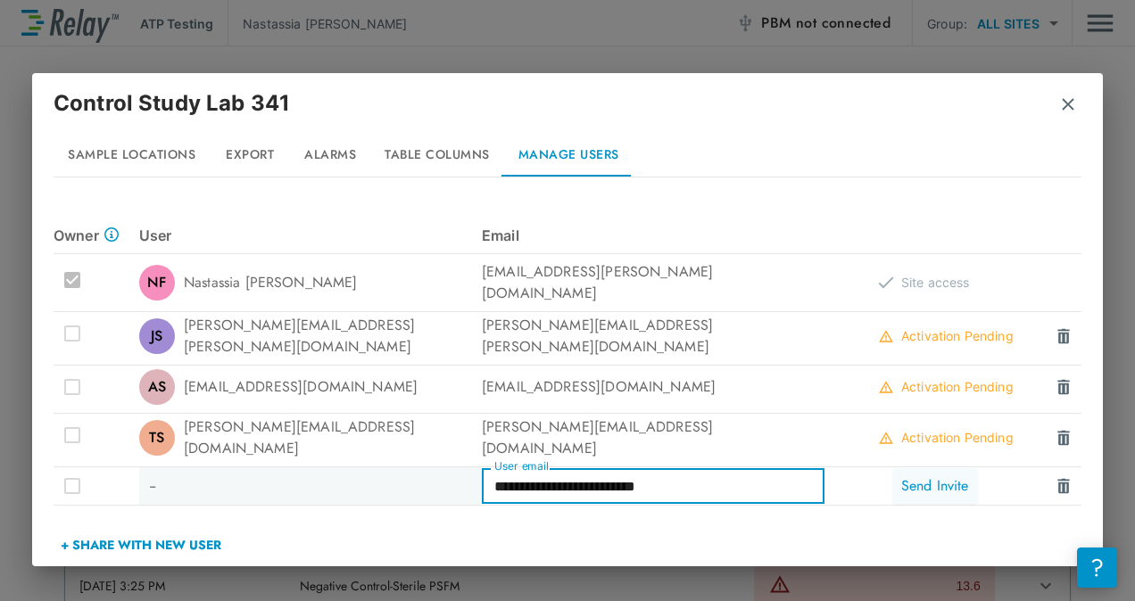
click at [917, 468] on button "Send Invite" at bounding box center [935, 486] width 86 height 36
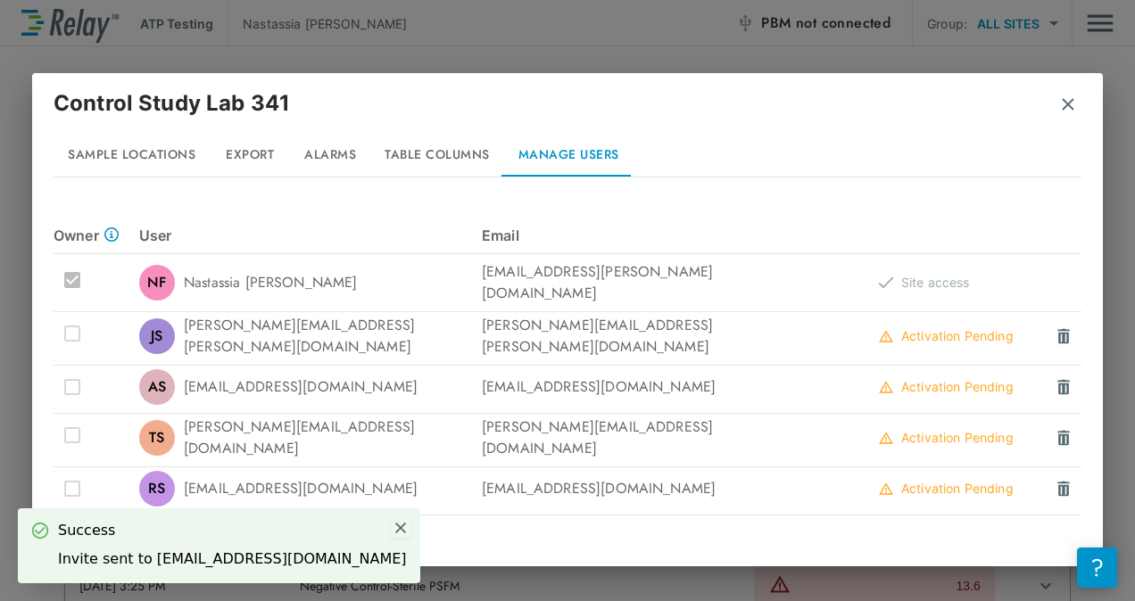
click at [393, 531] on img at bounding box center [401, 528] width 16 height 16
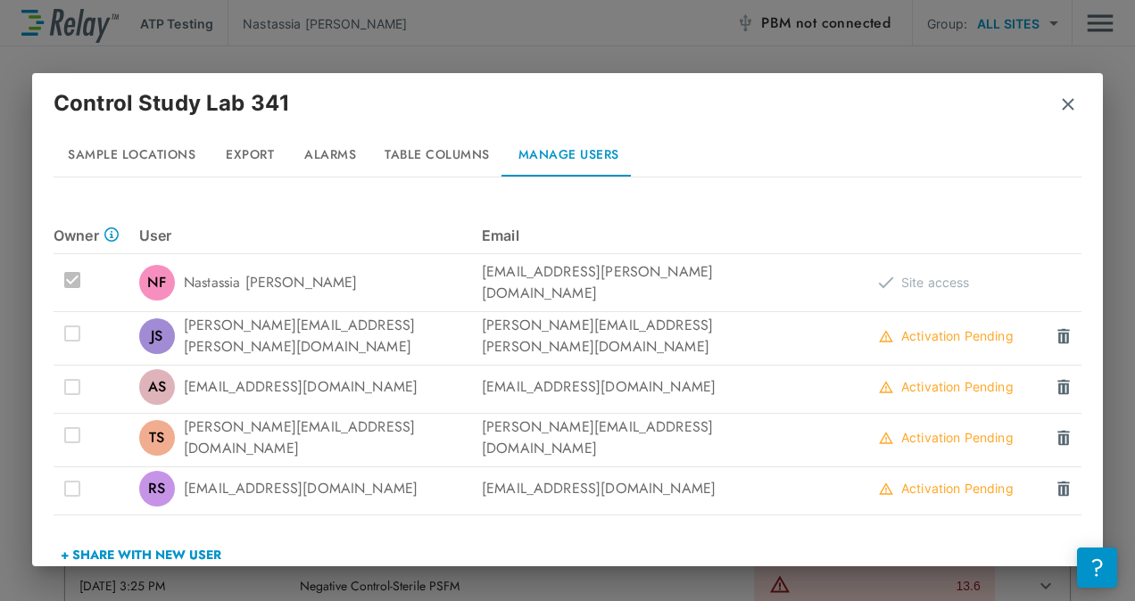
click at [185, 535] on button "+ Share with New User" at bounding box center [141, 554] width 175 height 43
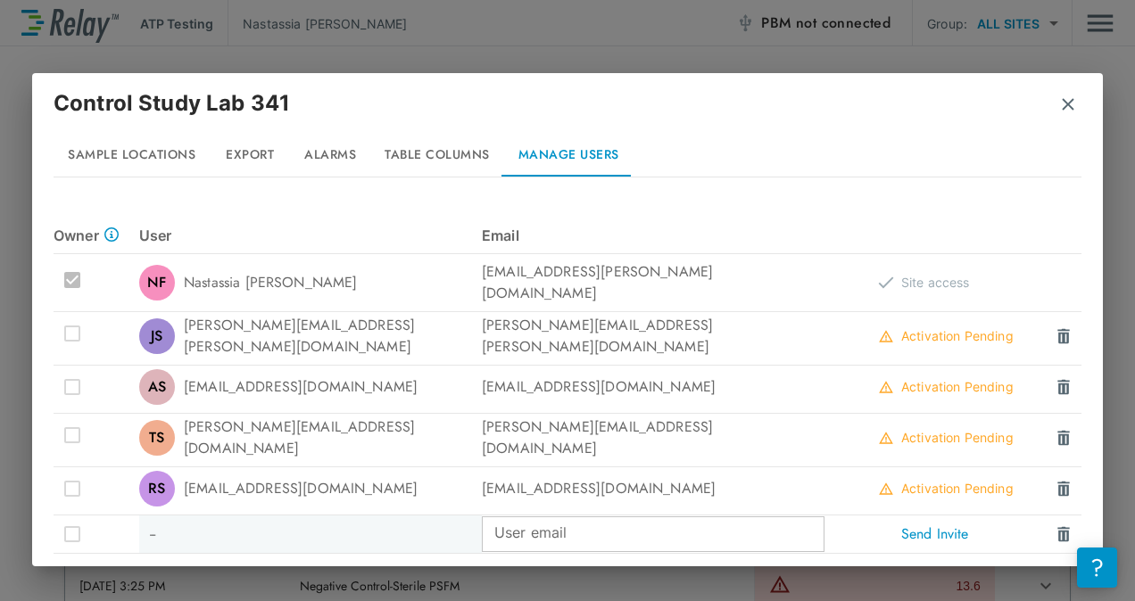
click at [609, 525] on input "User email" at bounding box center [653, 535] width 343 height 36
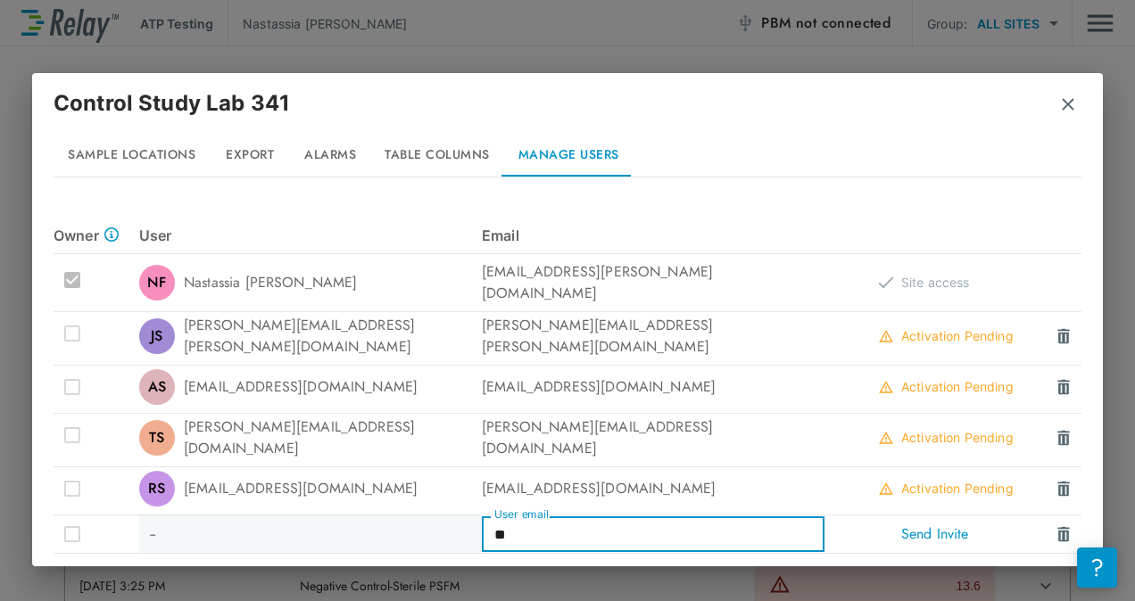
drag, startPoint x: 526, startPoint y: 513, endPoint x: 396, endPoint y: 530, distance: 131.3
click at [396, 530] on div "-- User email ** User email Send Invite" at bounding box center [568, 535] width 1028 height 38
paste input "**********"
type input "**********"
click at [910, 517] on button "Send Invite" at bounding box center [935, 535] width 86 height 36
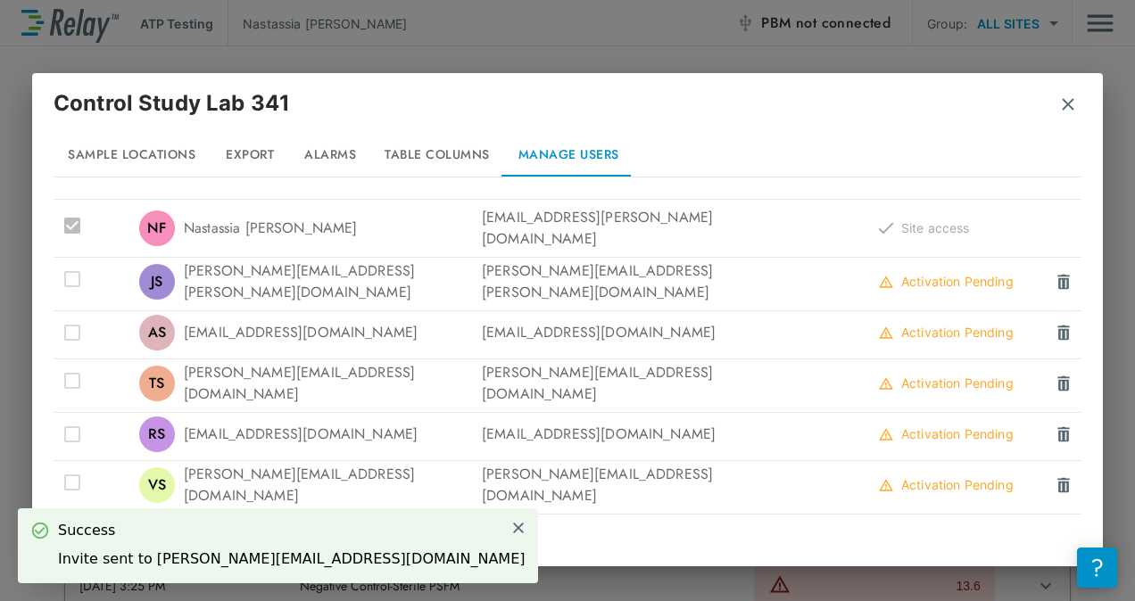
scroll to position [145, 0]
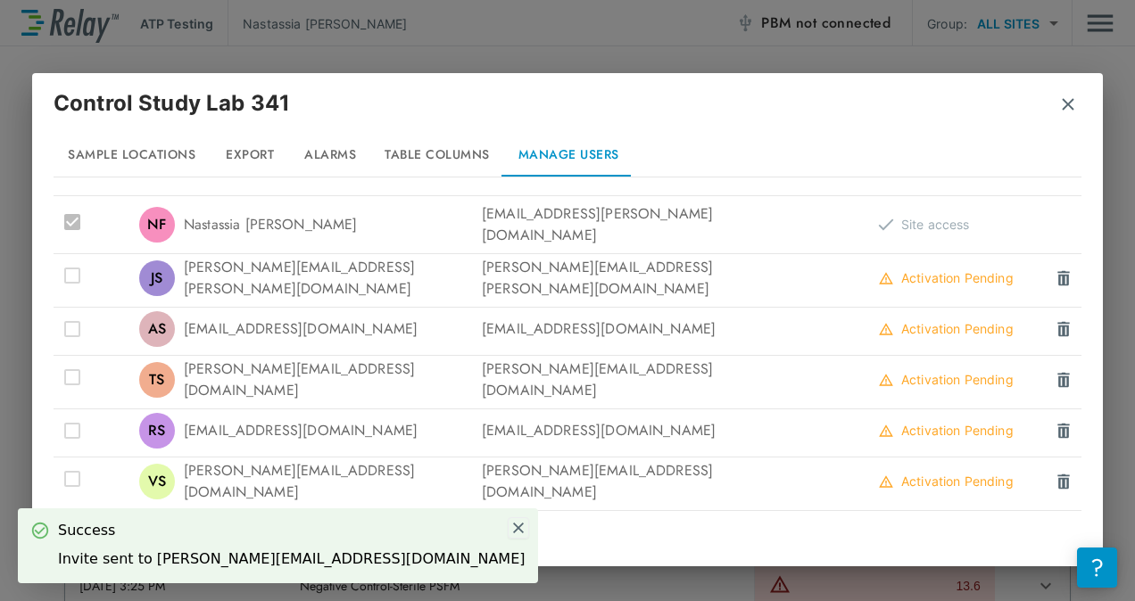
click at [510, 524] on img at bounding box center [518, 528] width 16 height 16
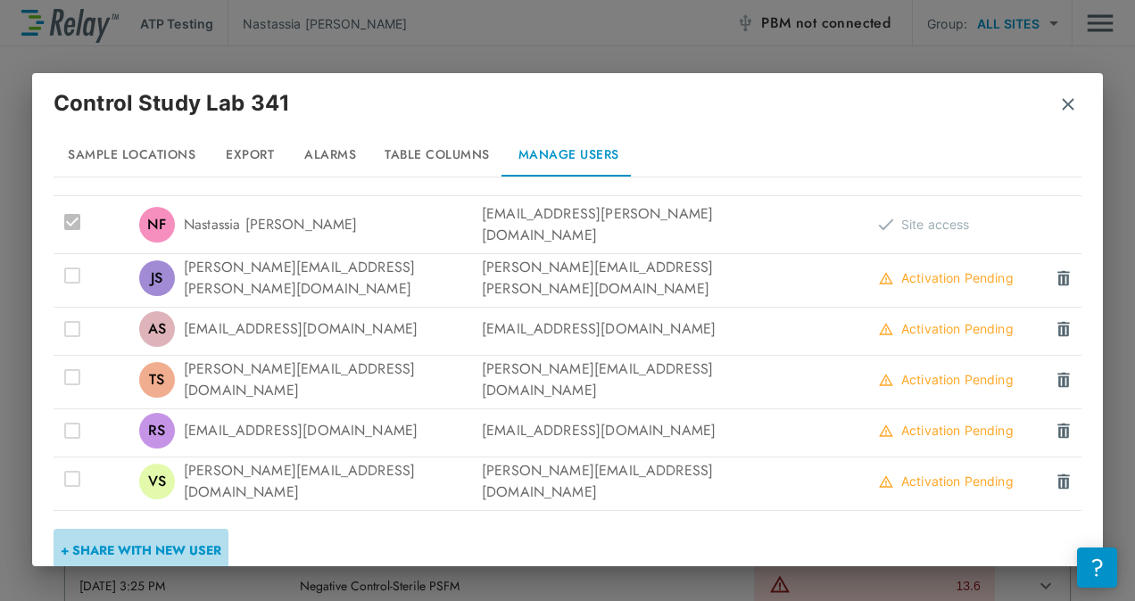
click at [143, 529] on button "+ Share with New User" at bounding box center [141, 550] width 175 height 43
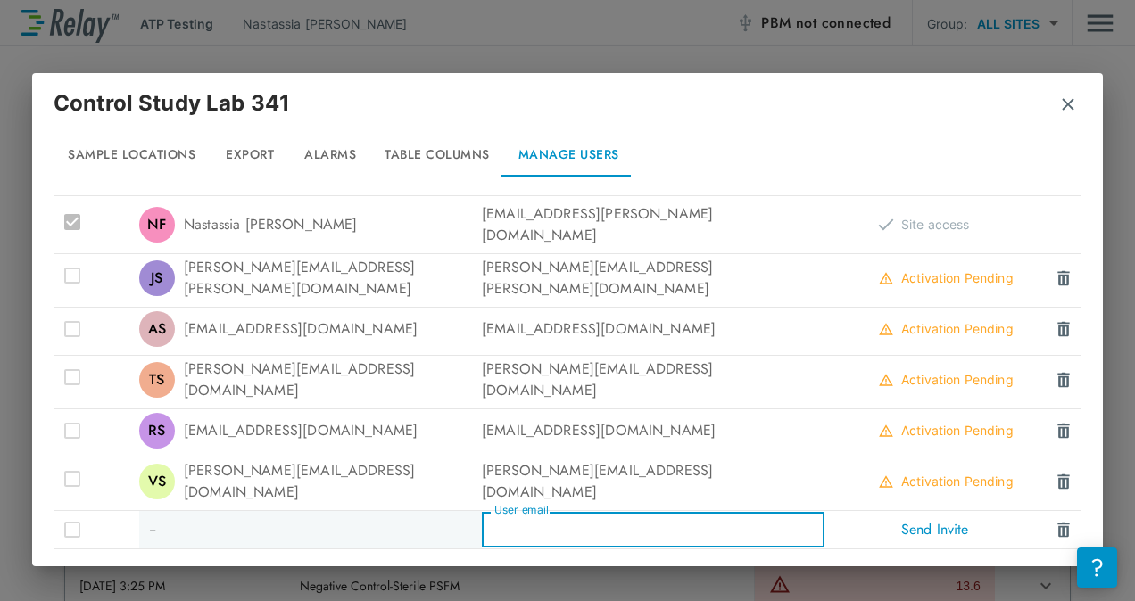
drag, startPoint x: 597, startPoint y: 506, endPoint x: 592, endPoint y: 523, distance: 17.5
click at [596, 512] on input "User email" at bounding box center [653, 530] width 343 height 36
paste input "**********"
type input "**********"
click at [930, 512] on button "Send Invite" at bounding box center [935, 530] width 86 height 36
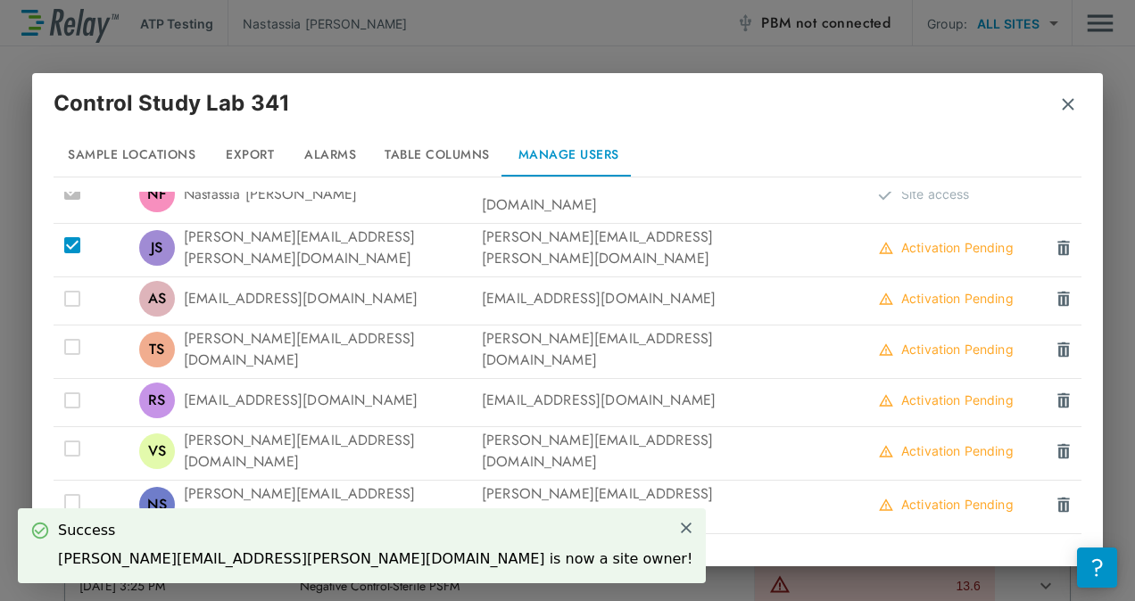
scroll to position [192, 0]
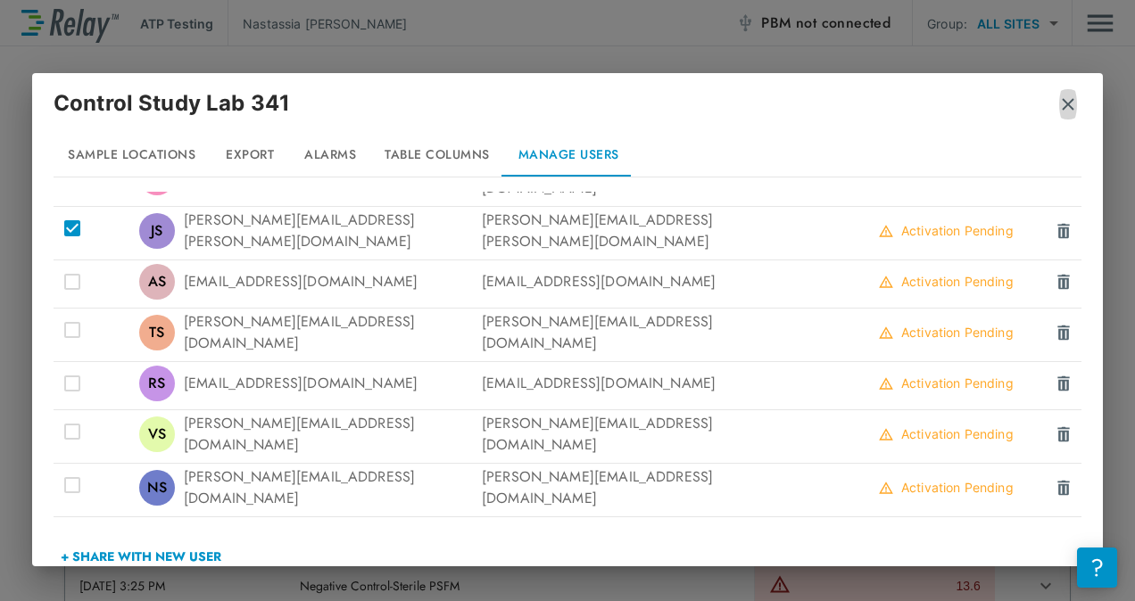
click at [1070, 114] on button "button" at bounding box center [1068, 104] width 18 height 45
